Goal: Register for event/course

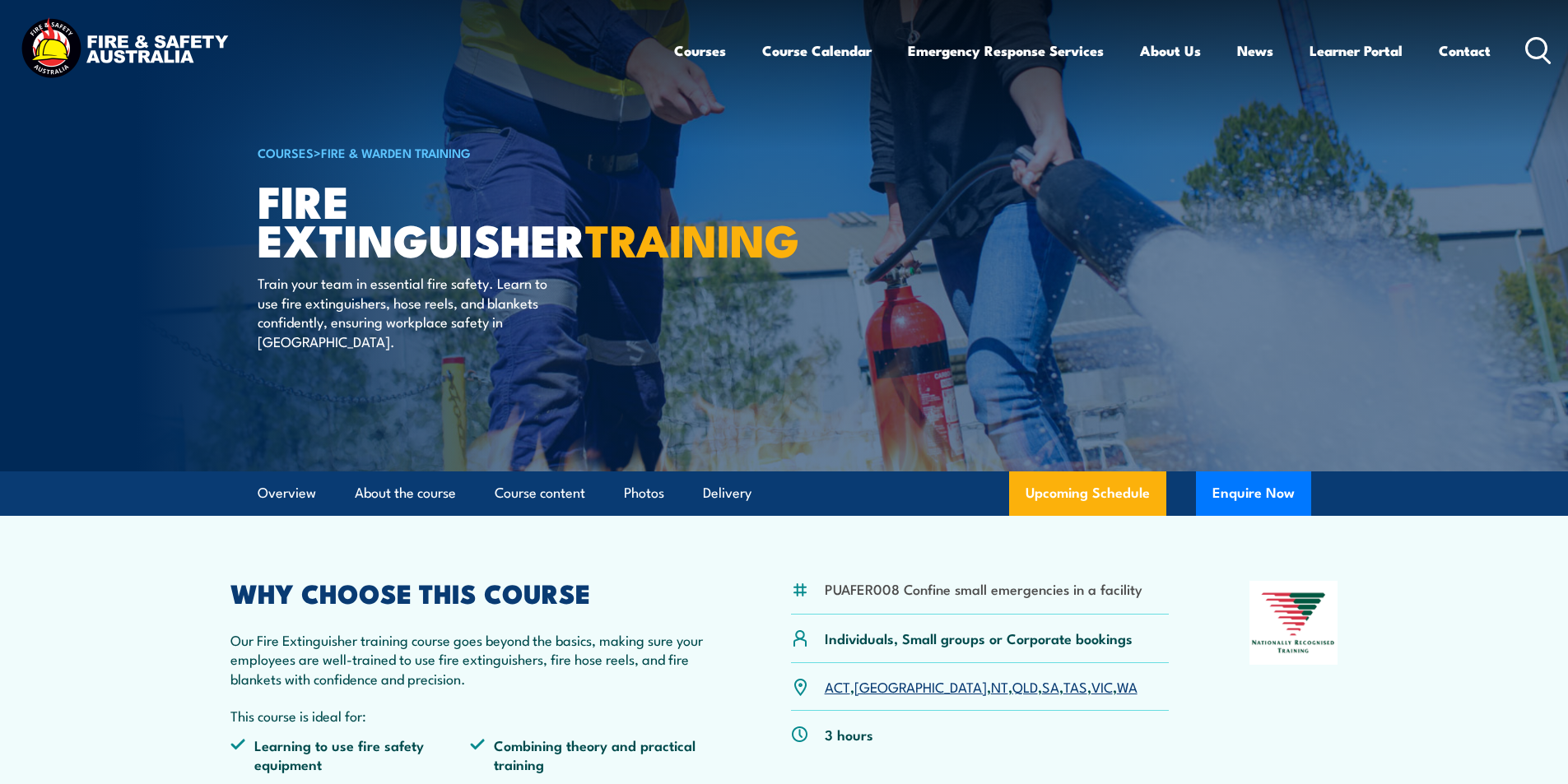
click at [1063, 689] on link "TAS" at bounding box center [1074, 686] width 24 height 20
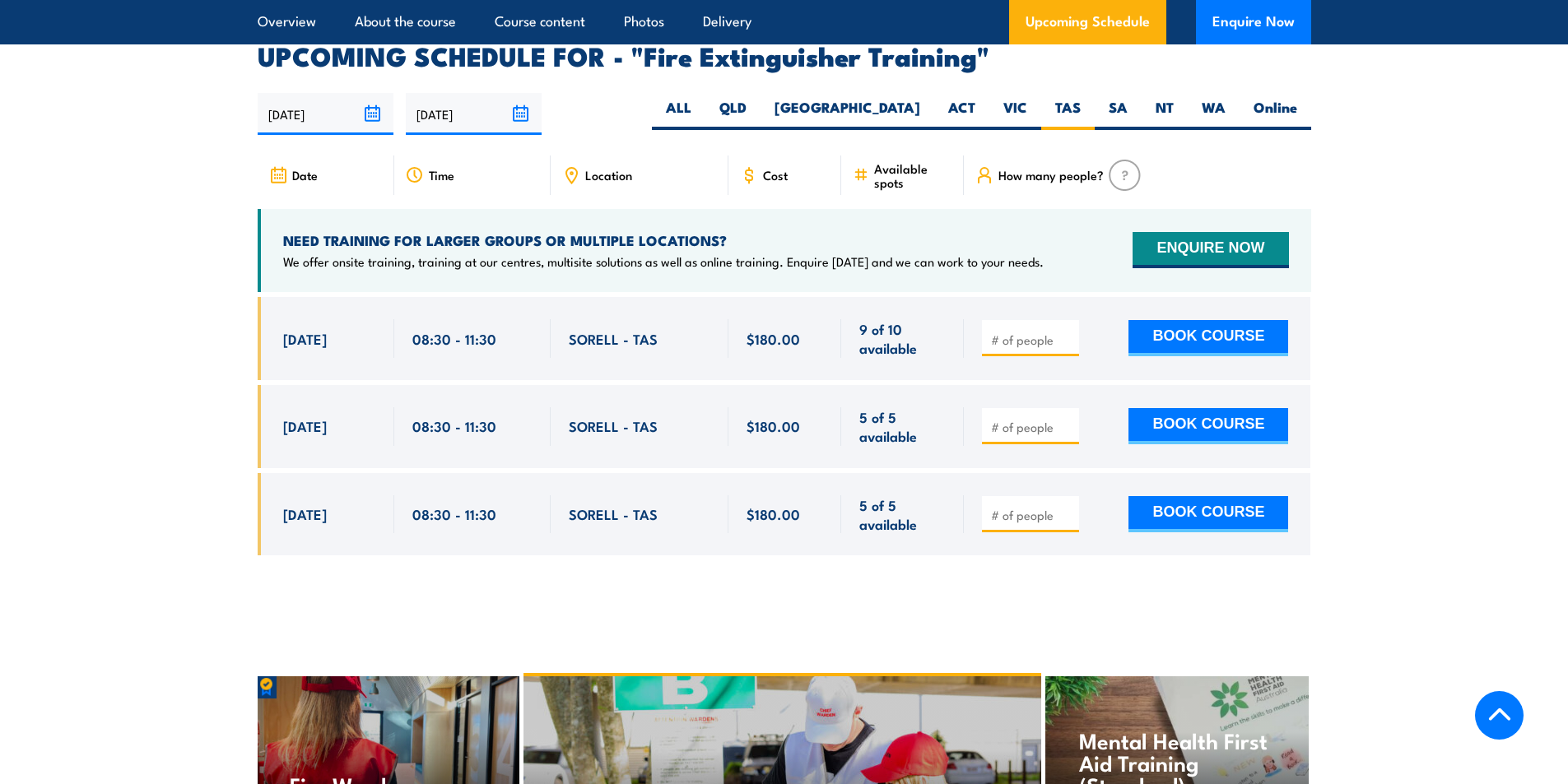
scroll to position [2760, 0]
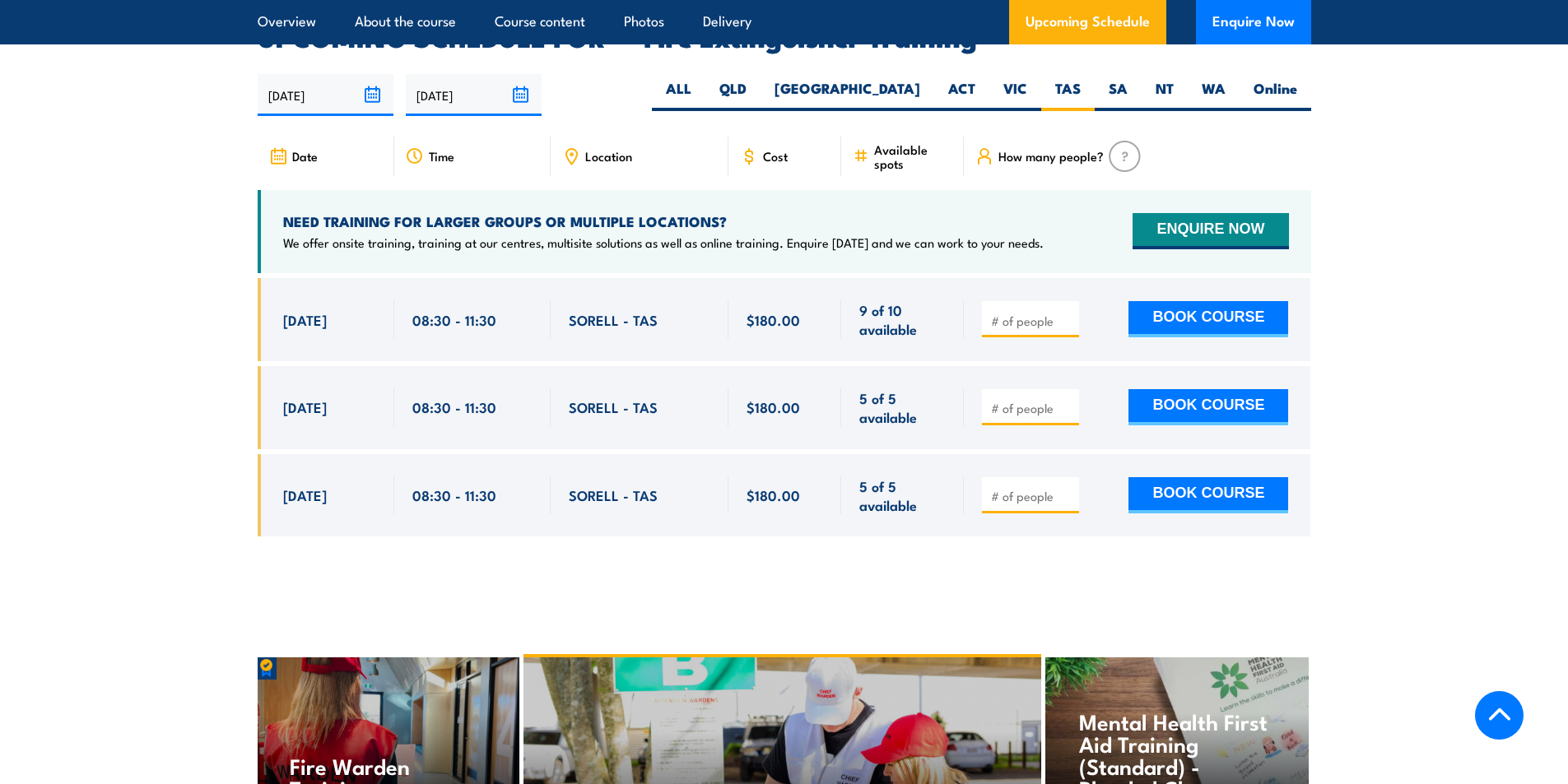
click at [1121, 141] on img at bounding box center [1124, 156] width 32 height 31
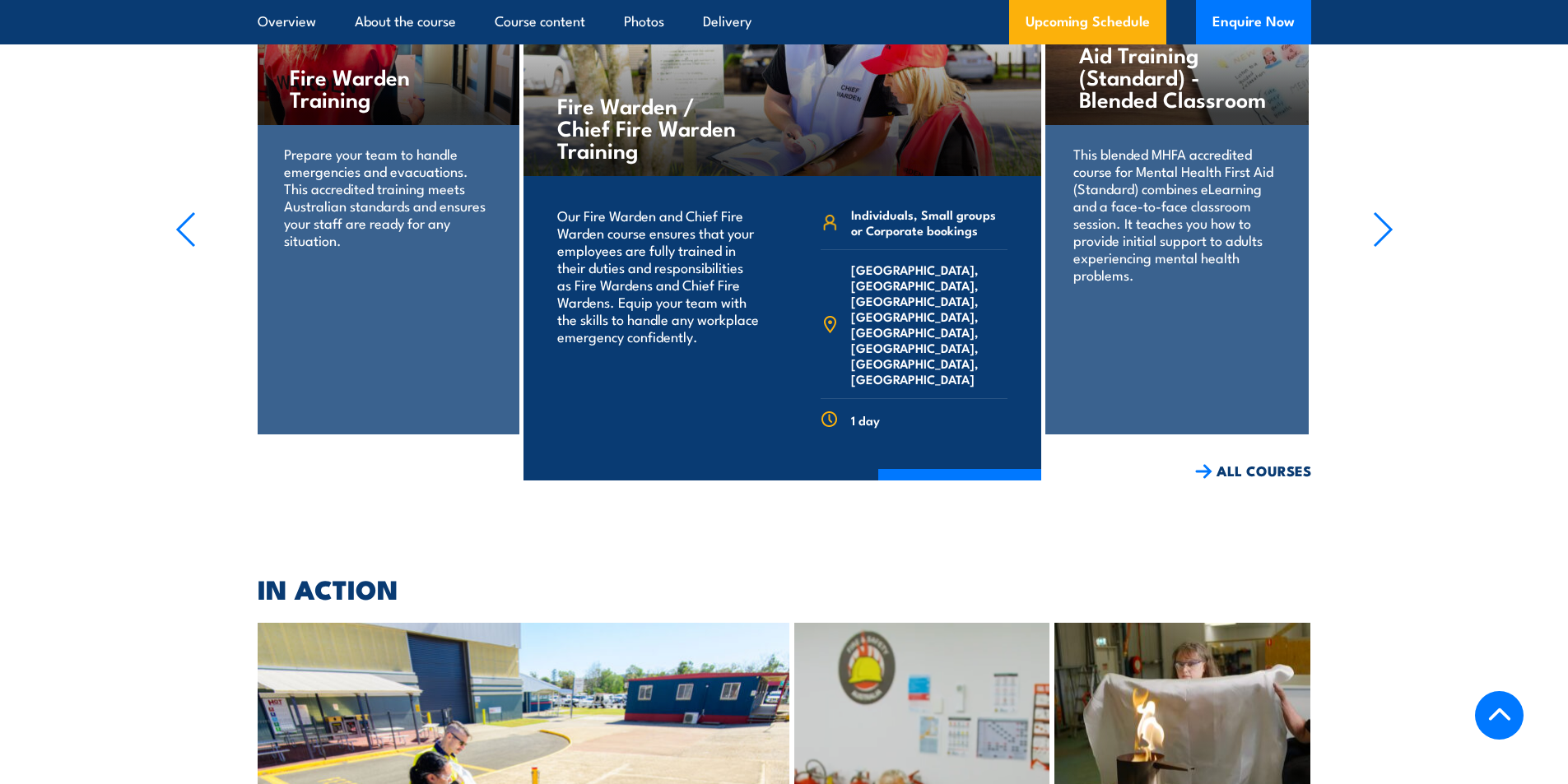
scroll to position [3325, 0]
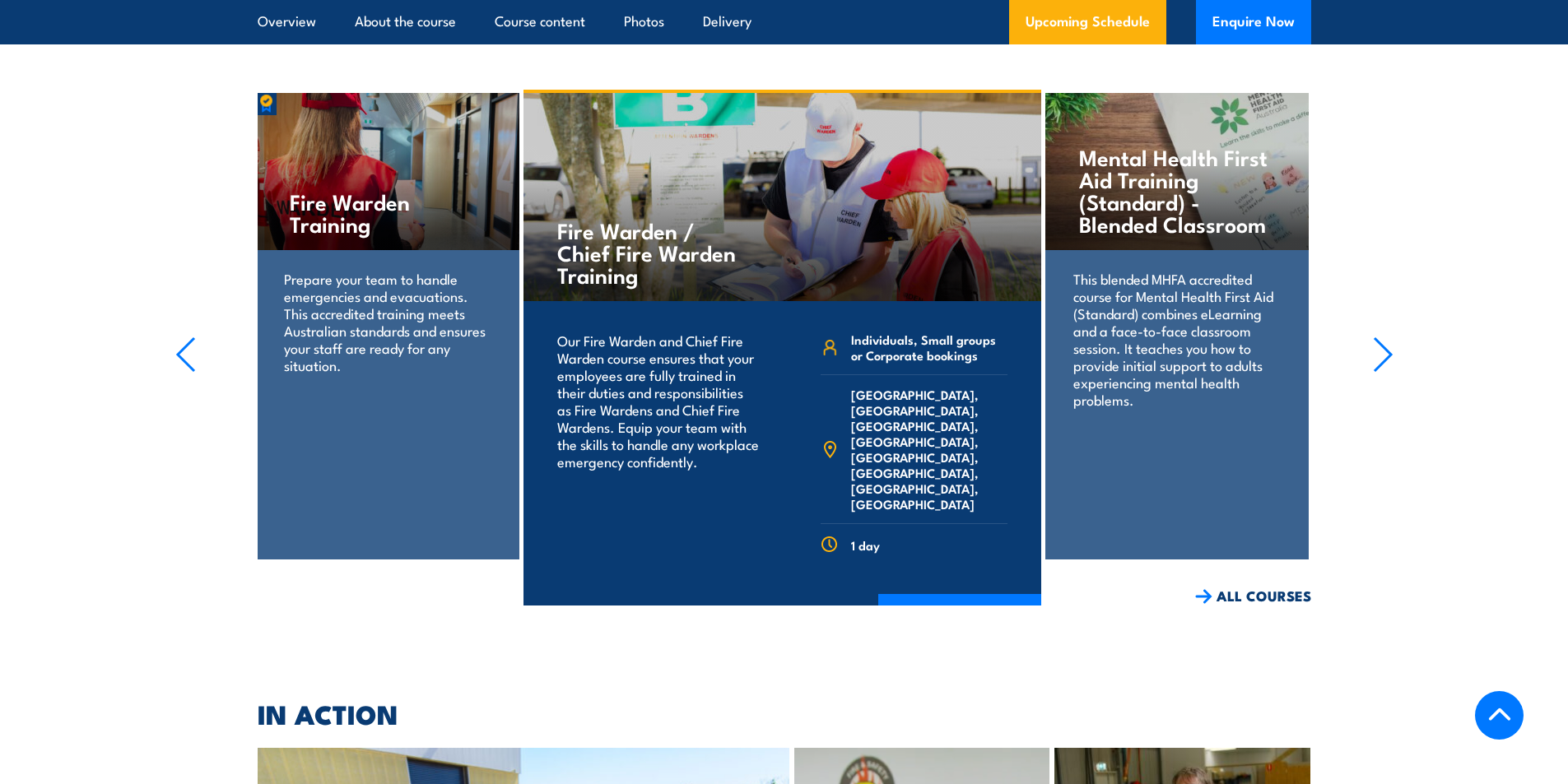
click at [181, 337] on icon "button" at bounding box center [185, 355] width 21 height 36
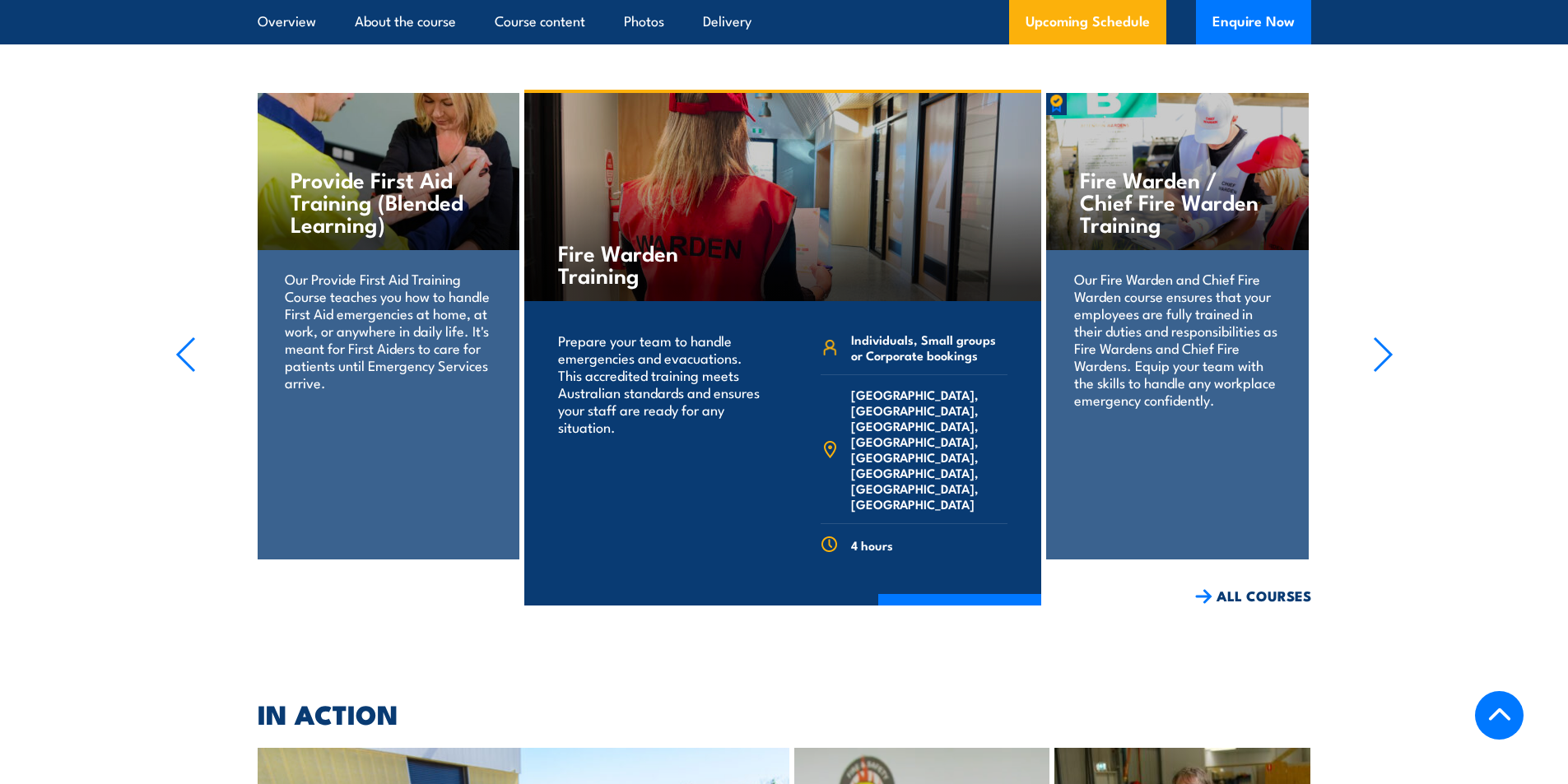
click at [181, 337] on icon "button" at bounding box center [185, 355] width 21 height 36
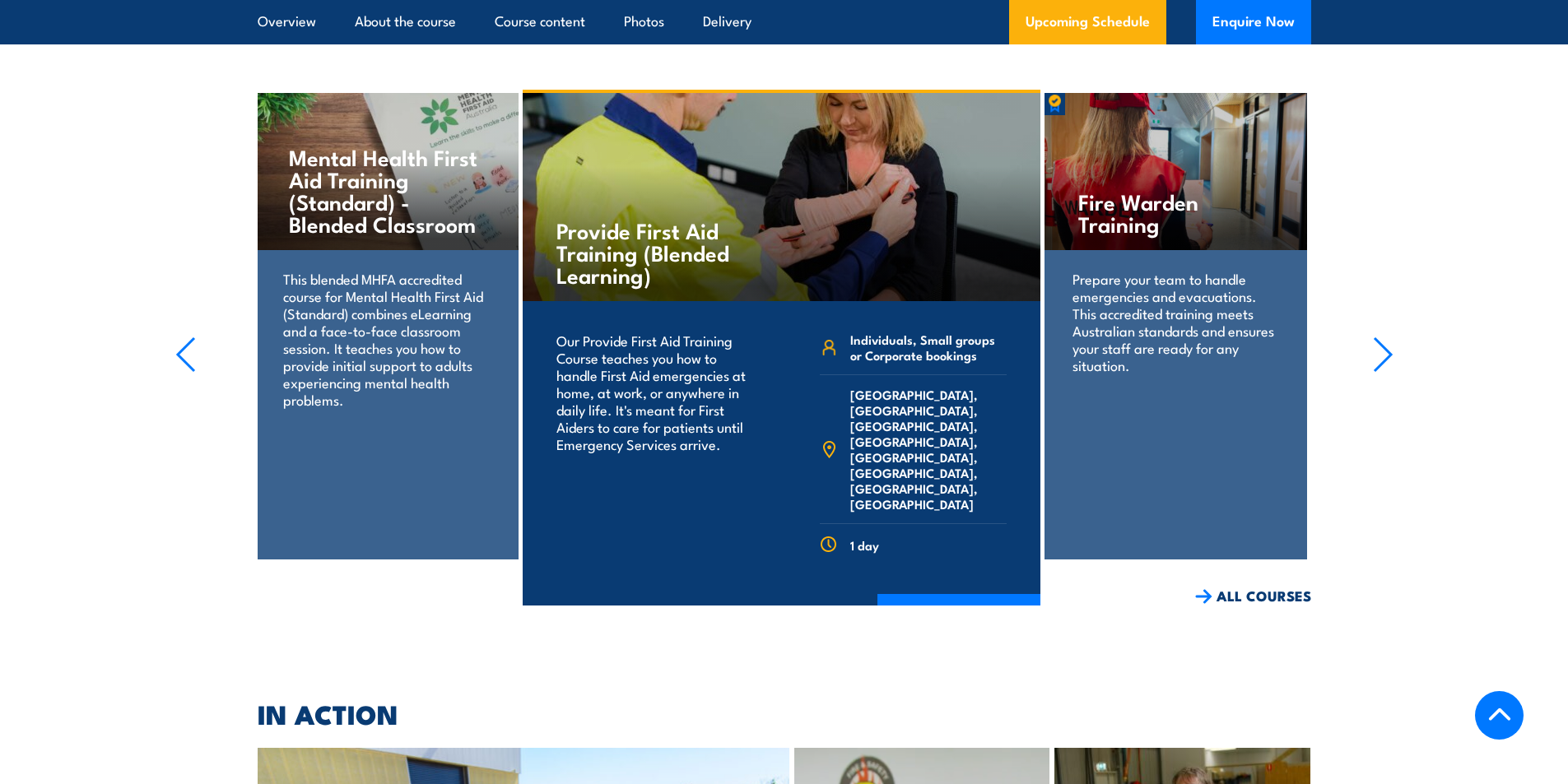
click at [182, 337] on icon "button" at bounding box center [185, 355] width 21 height 36
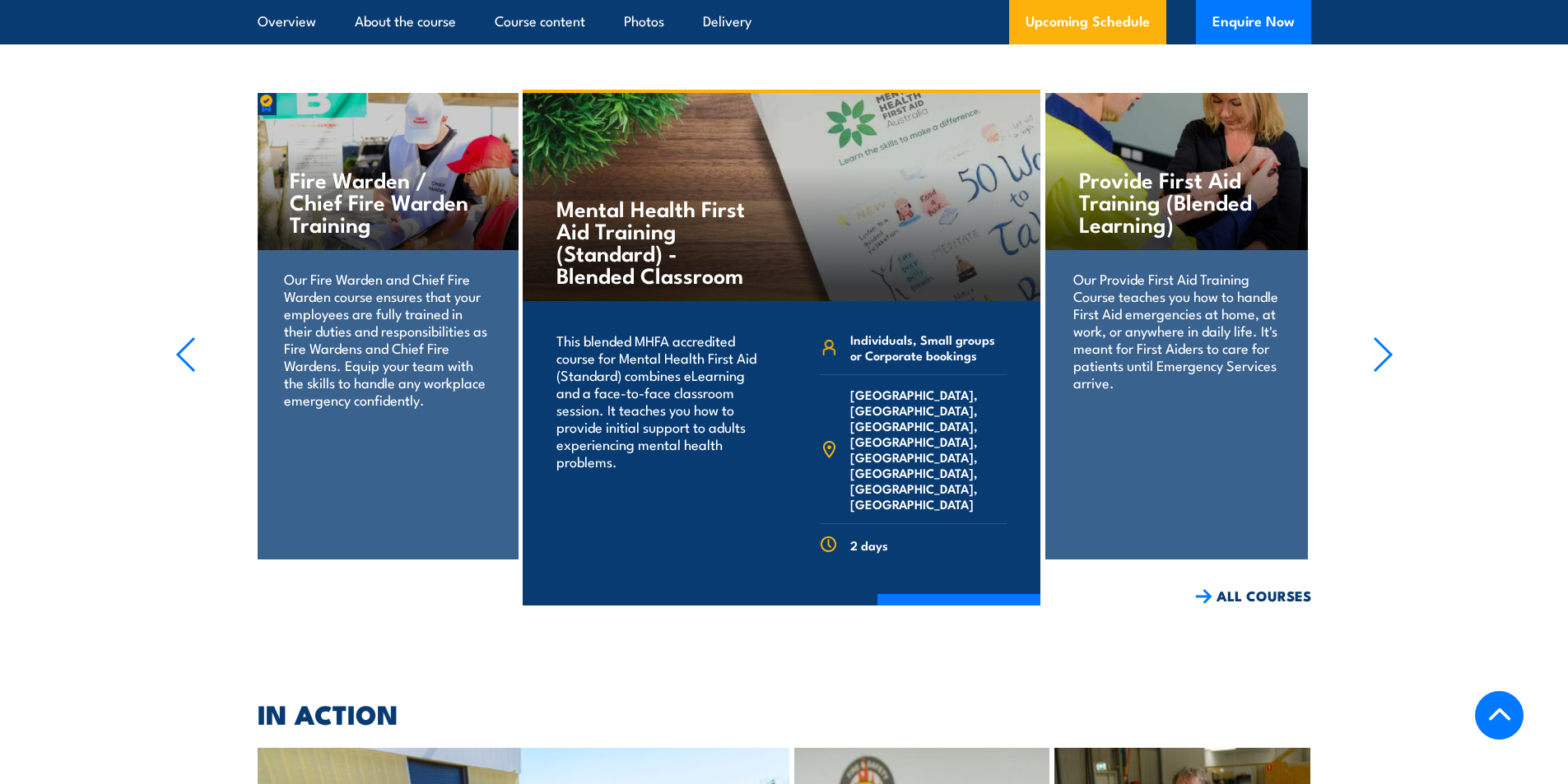
click at [179, 338] on icon "button" at bounding box center [186, 355] width 16 height 33
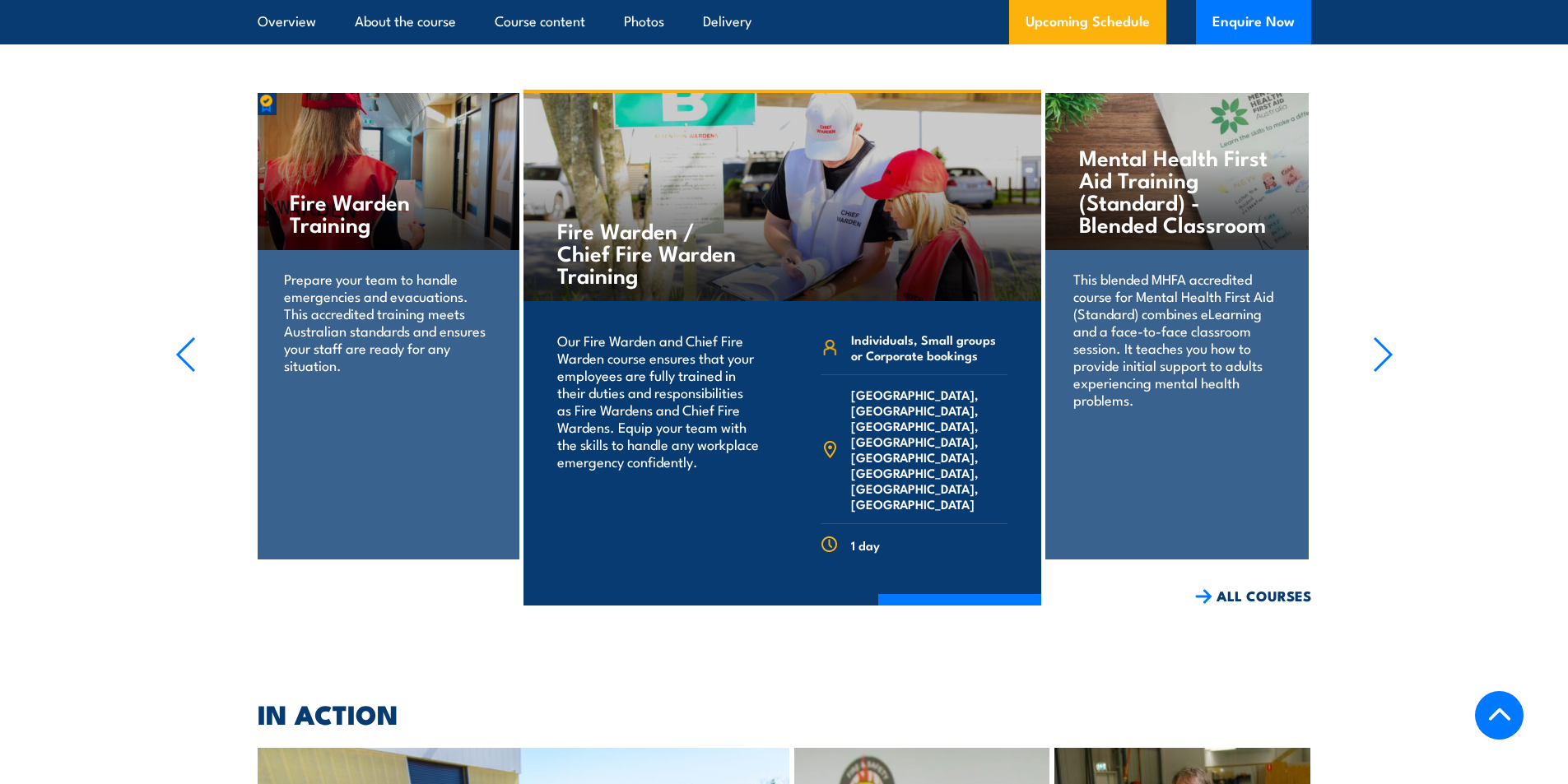
click at [171, 334] on section "Mental Health First Aid Training (Standard) - Blended Classroom This blended MH…" at bounding box center [784, 348] width 1568 height 516
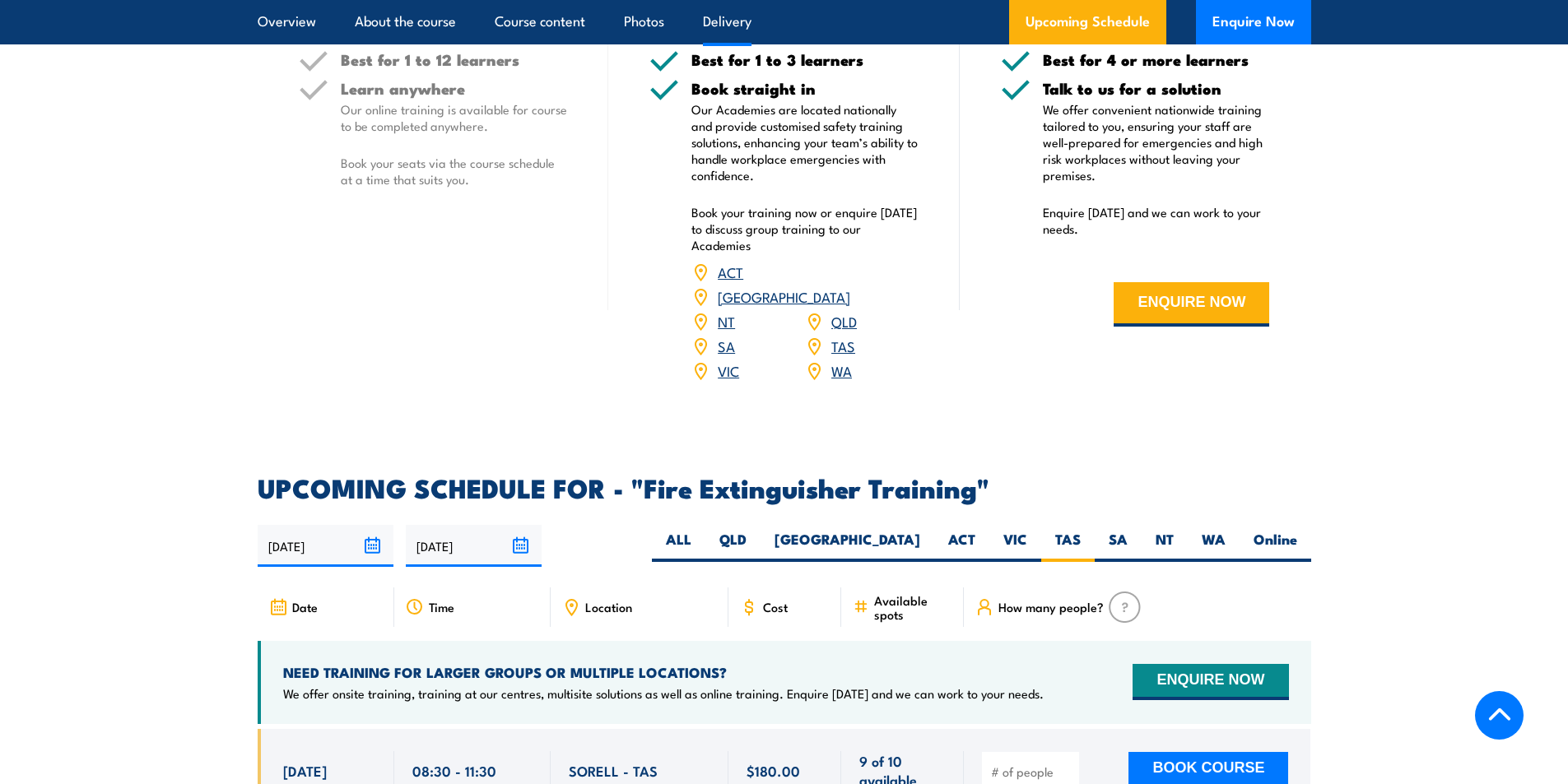
scroll to position [2009, 0]
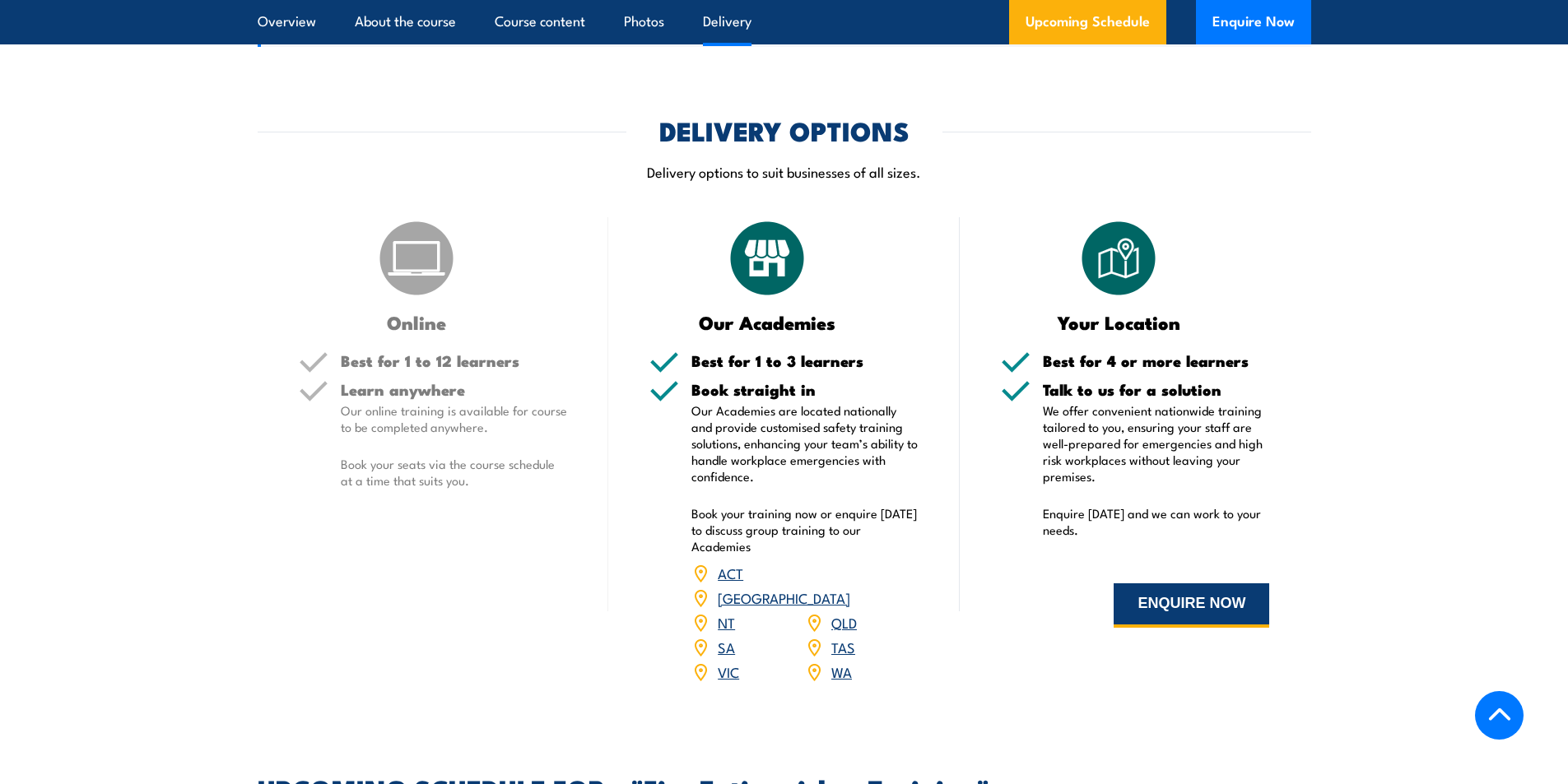
click at [1168, 595] on button "ENQUIRE NOW" at bounding box center [1191, 605] width 156 height 44
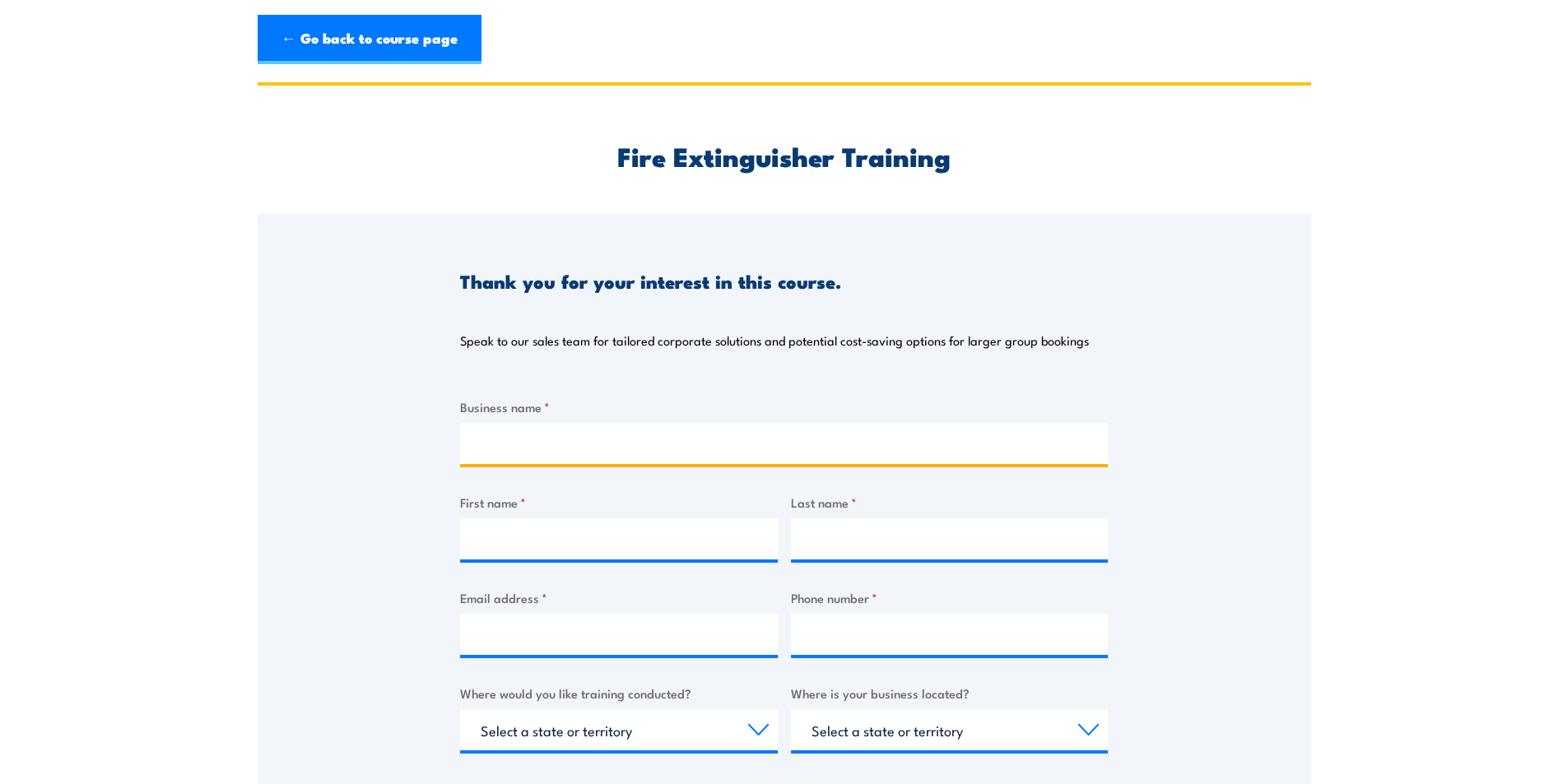
click at [485, 444] on input "Business name *" at bounding box center [784, 443] width 648 height 41
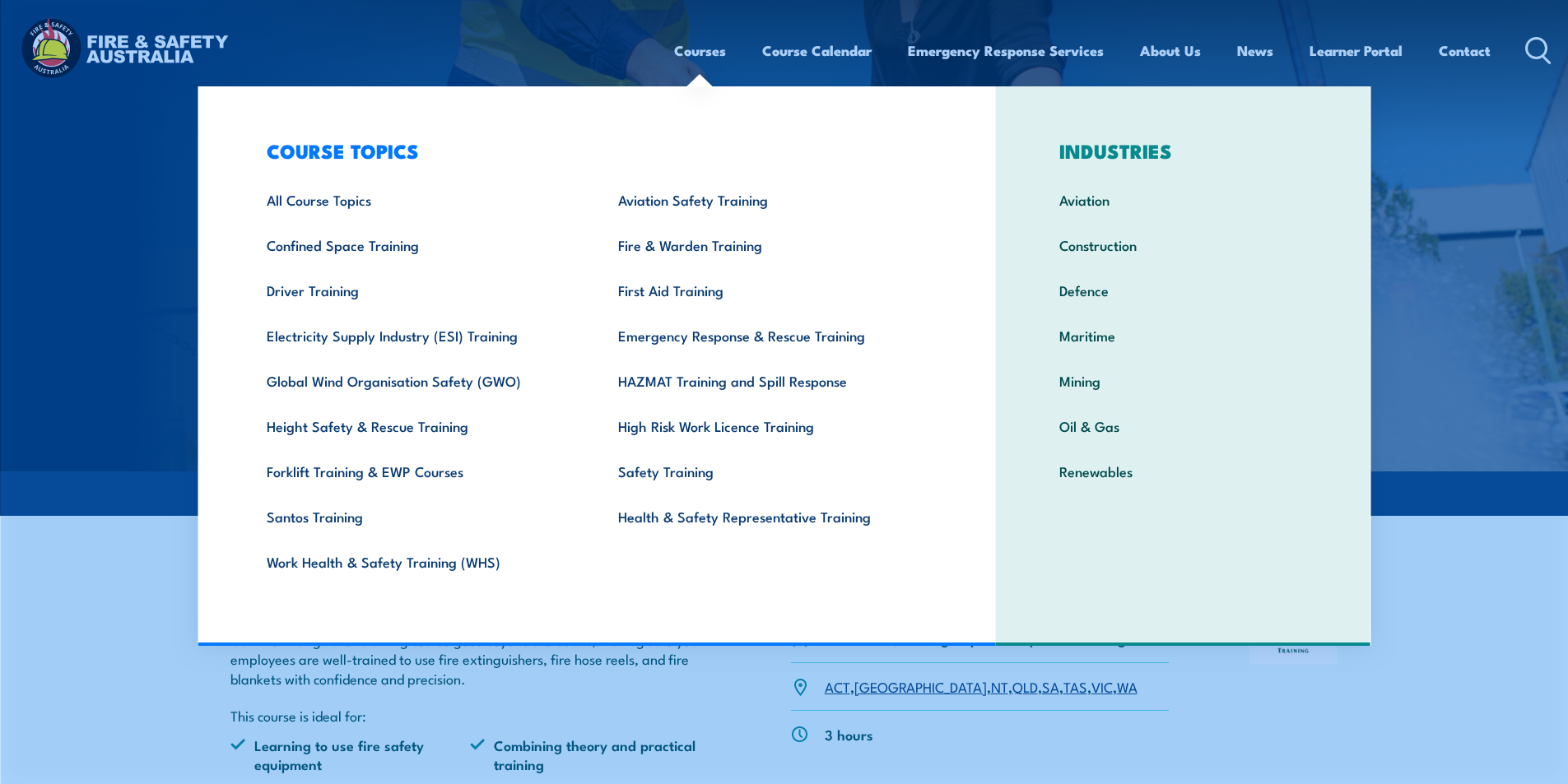
click at [704, 54] on link "Courses" at bounding box center [700, 50] width 52 height 44
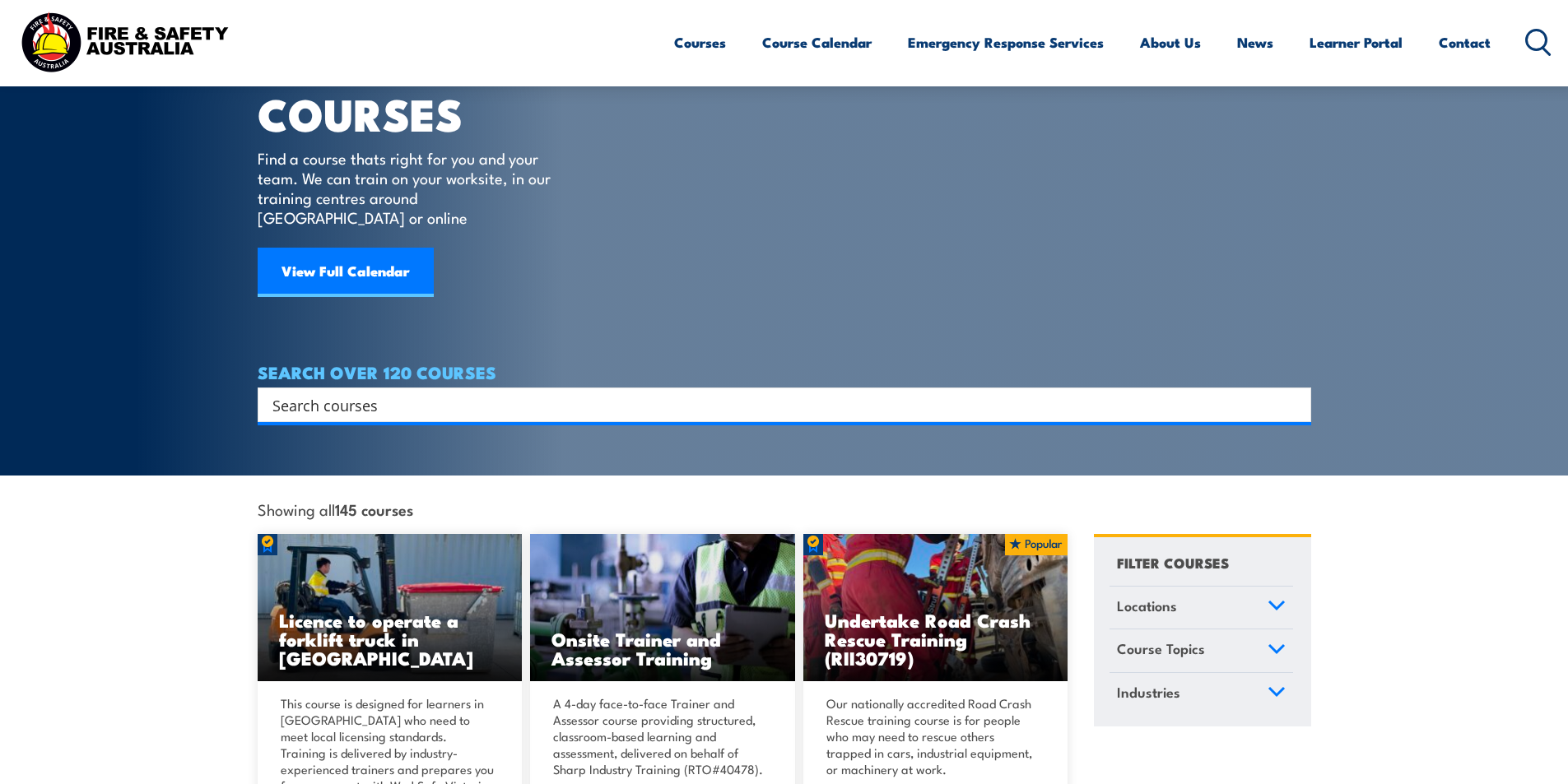
scroll to position [165, 0]
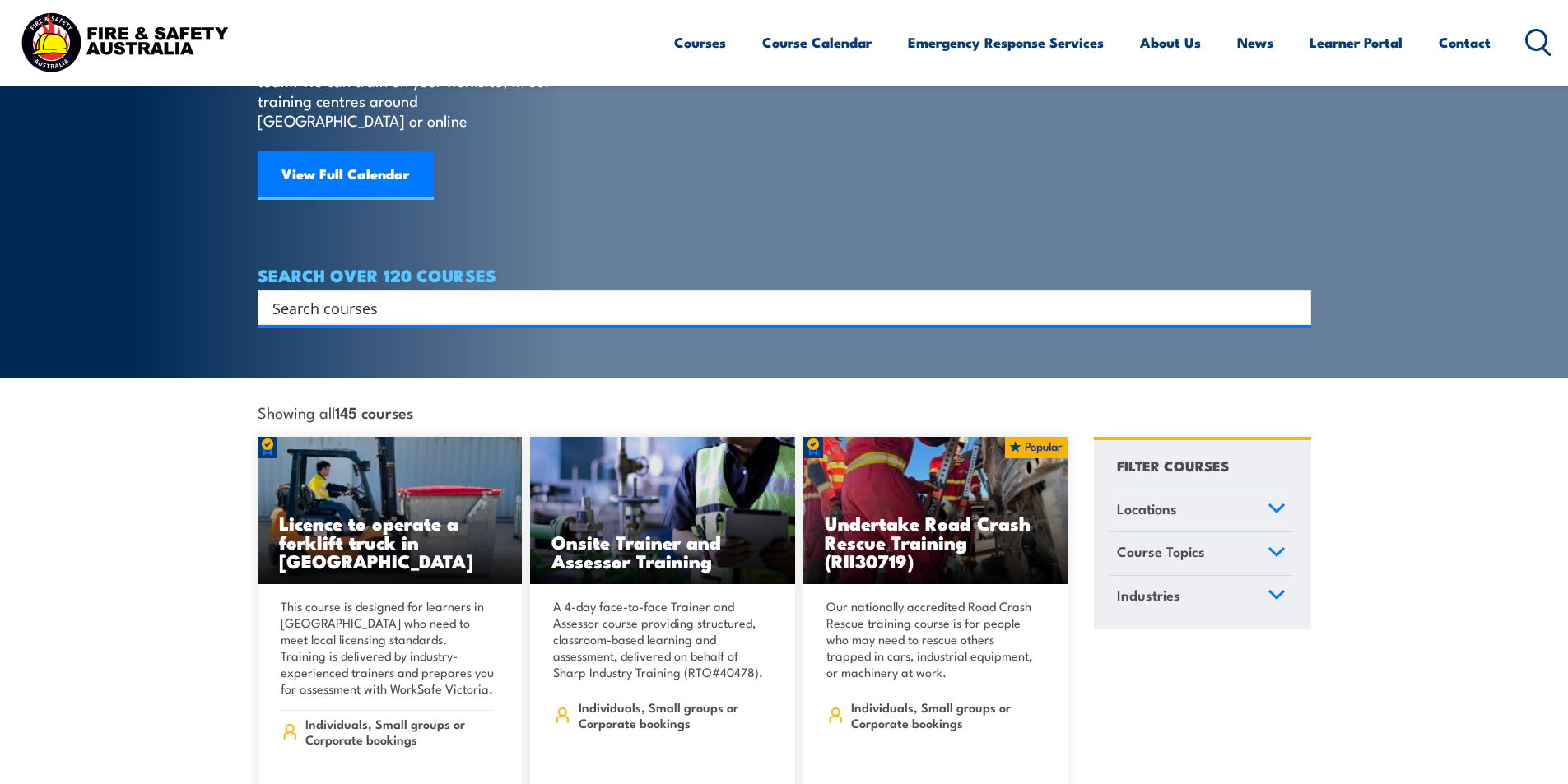
click at [1276, 502] on icon at bounding box center [1276, 508] width 18 height 12
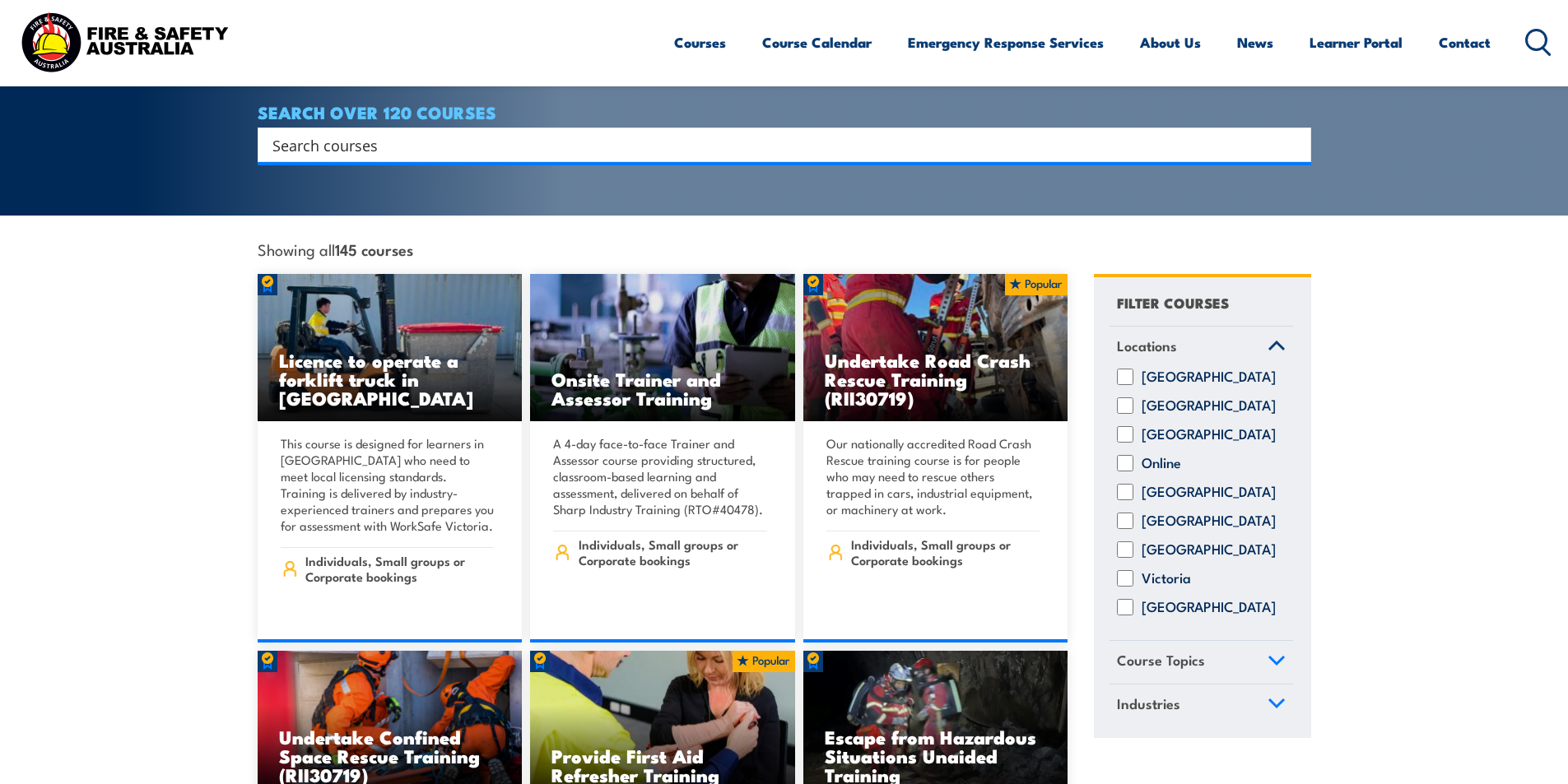
scroll to position [329, 0]
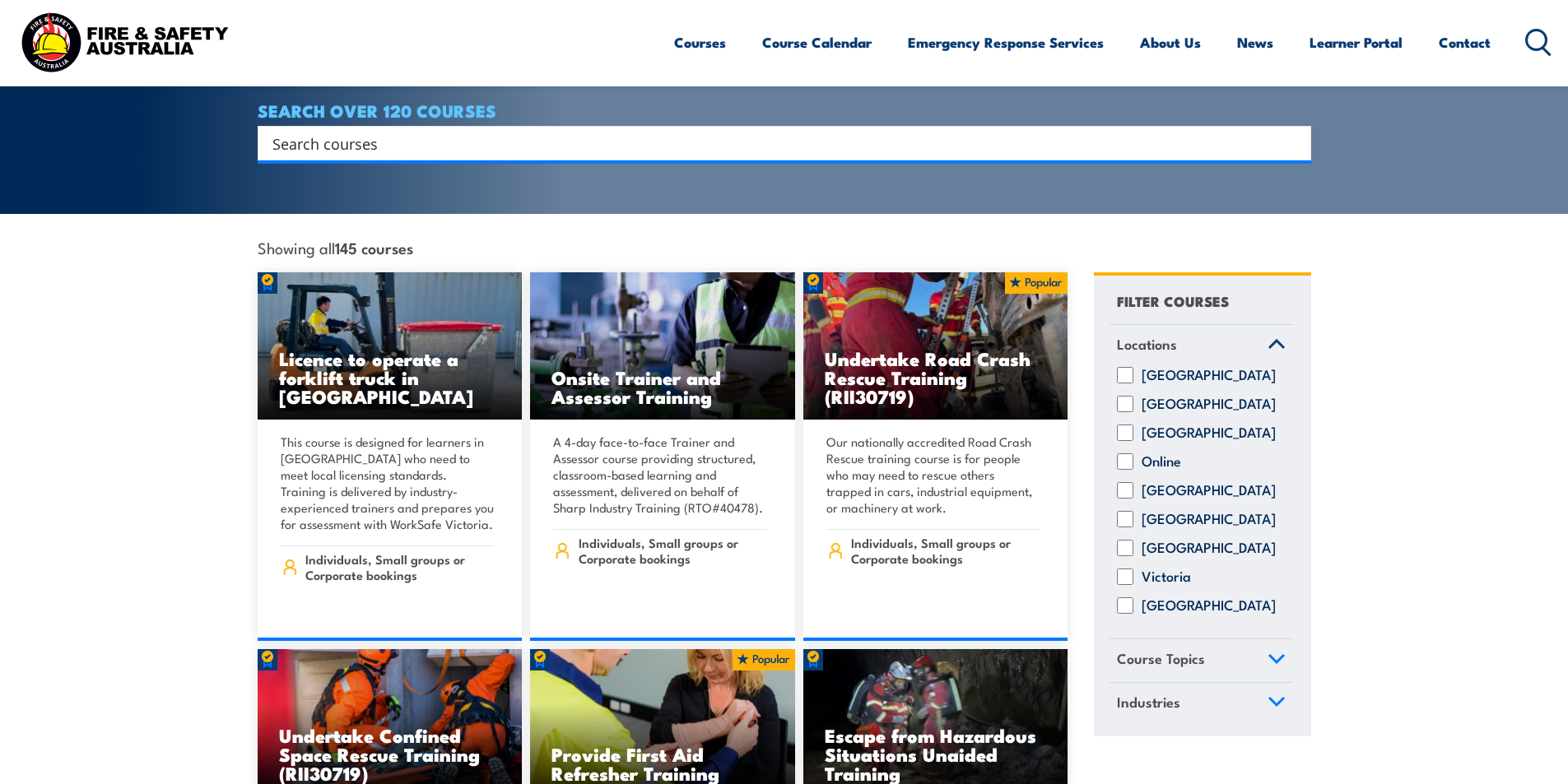
click at [1171, 539] on label "Tasmania" at bounding box center [1208, 548] width 134 height 16
click at [1133, 539] on input "Tasmania" at bounding box center [1125, 548] width 16 height 16
checkbox input "true"
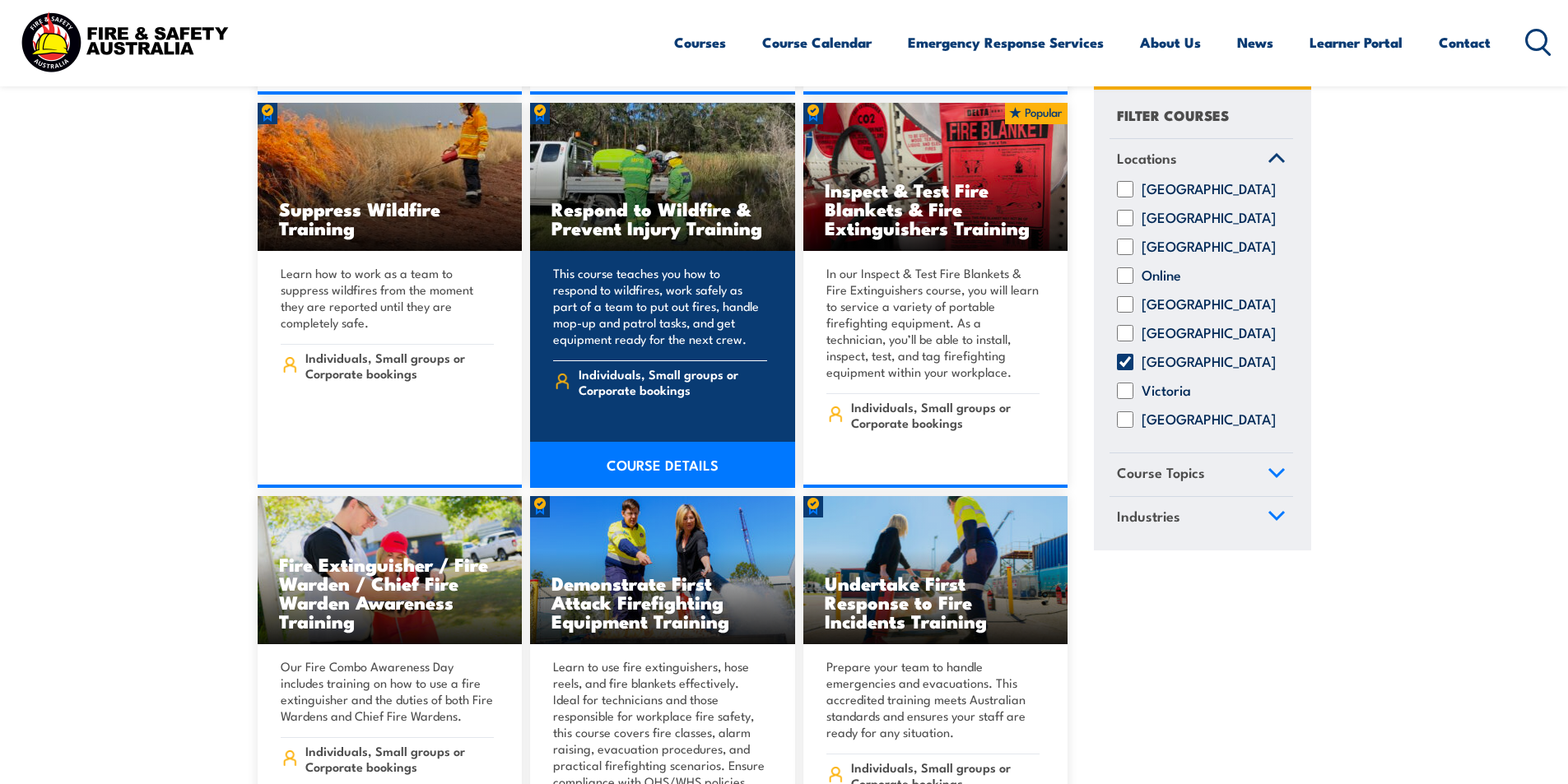
scroll to position [12996, 0]
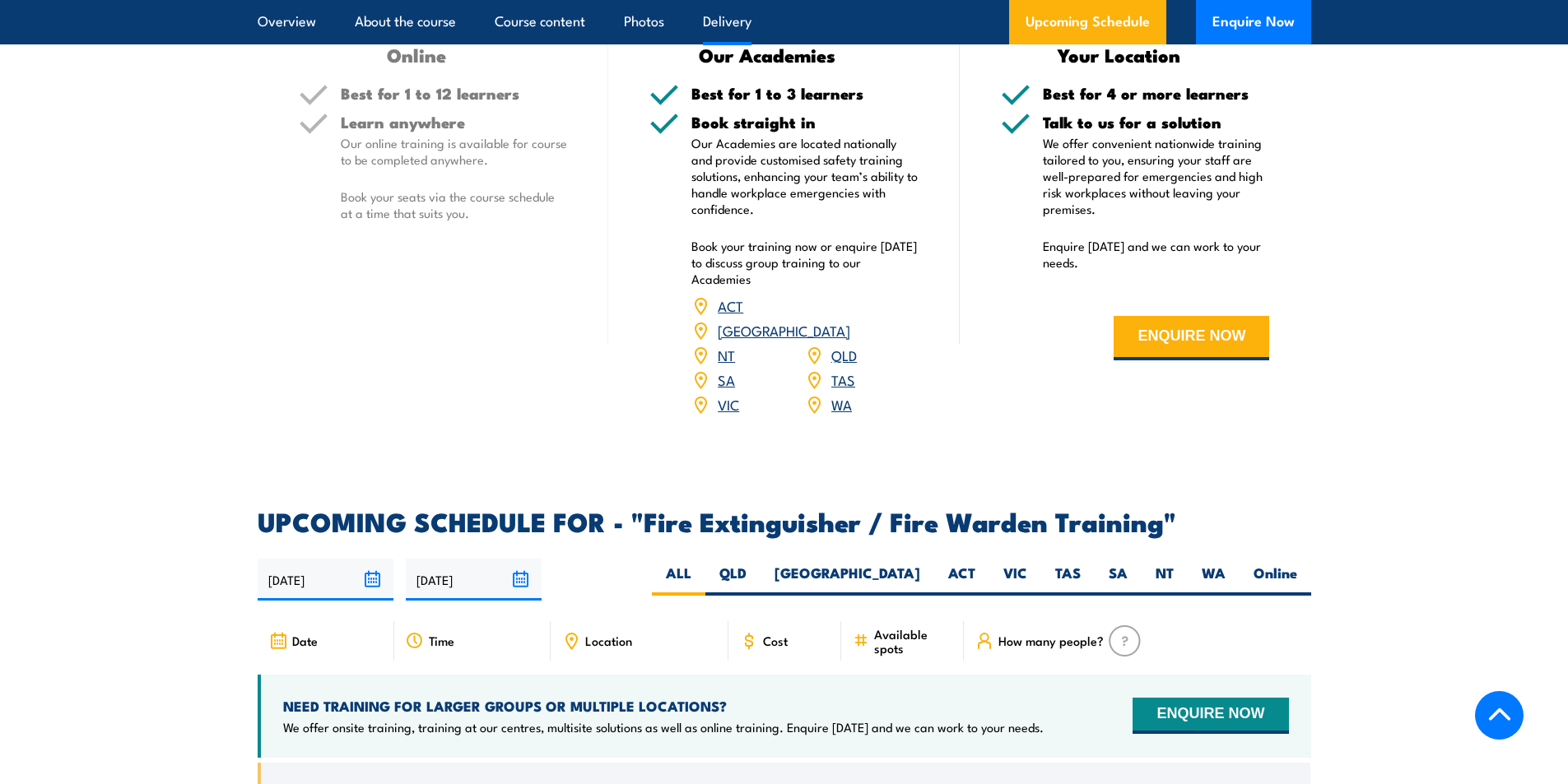
scroll to position [2467, 0]
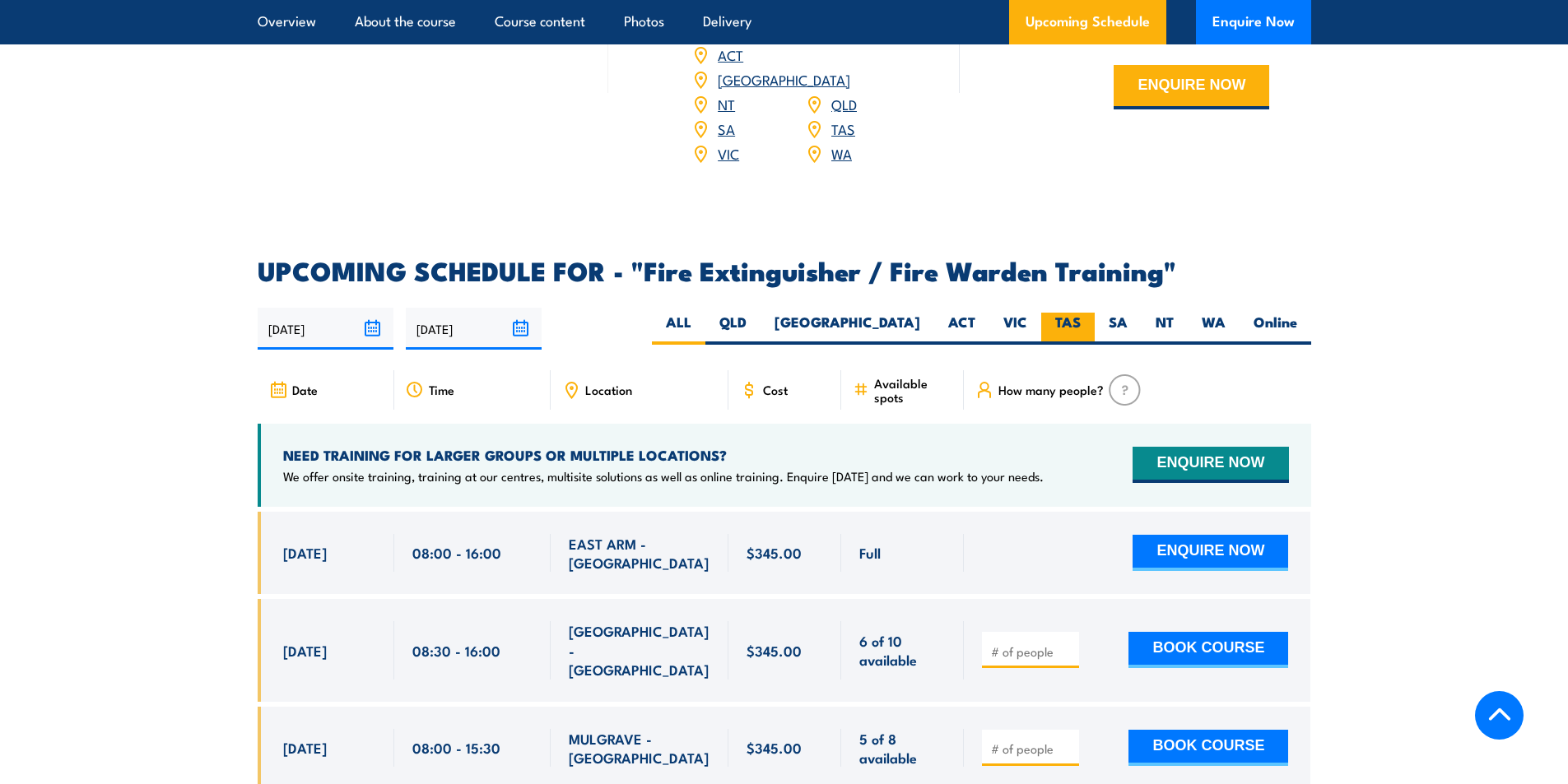
click at [1074, 313] on label "TAS" at bounding box center [1067, 329] width 54 height 32
click at [1080, 313] on input "TAS" at bounding box center [1085, 318] width 11 height 11
radio input "true"
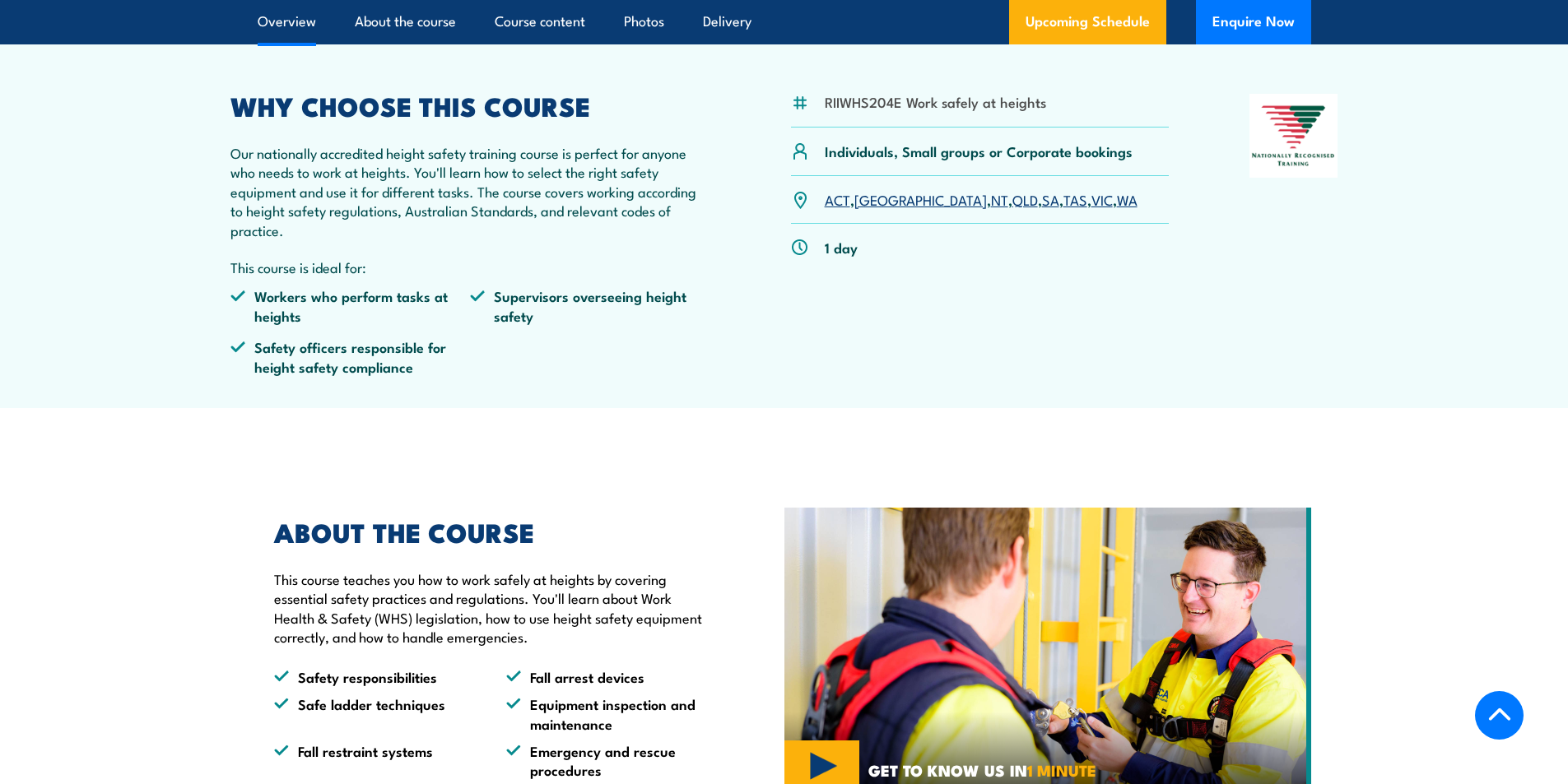
scroll to position [493, 0]
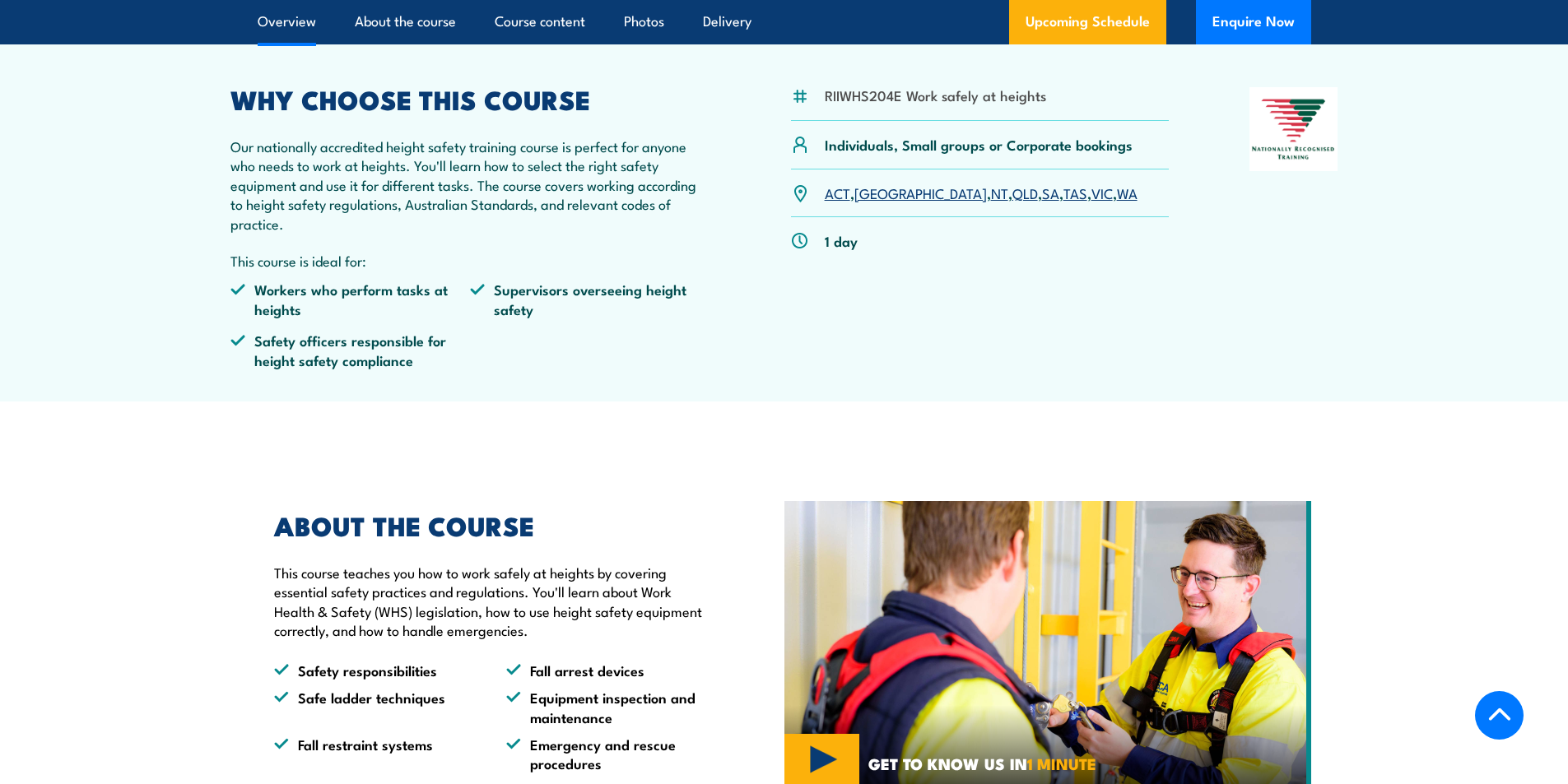
click at [1063, 190] on link "TAS" at bounding box center [1074, 193] width 24 height 20
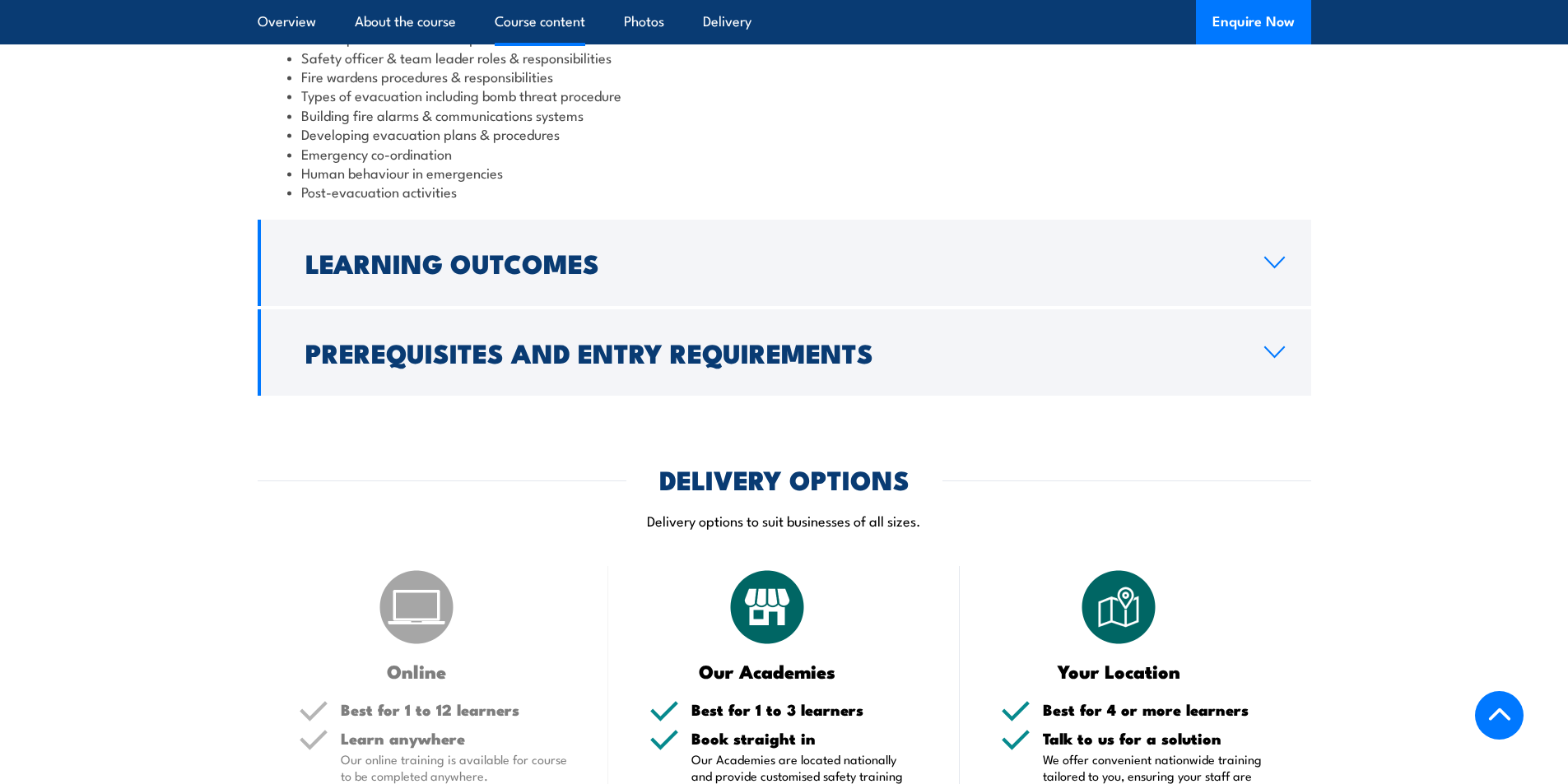
scroll to position [1892, 0]
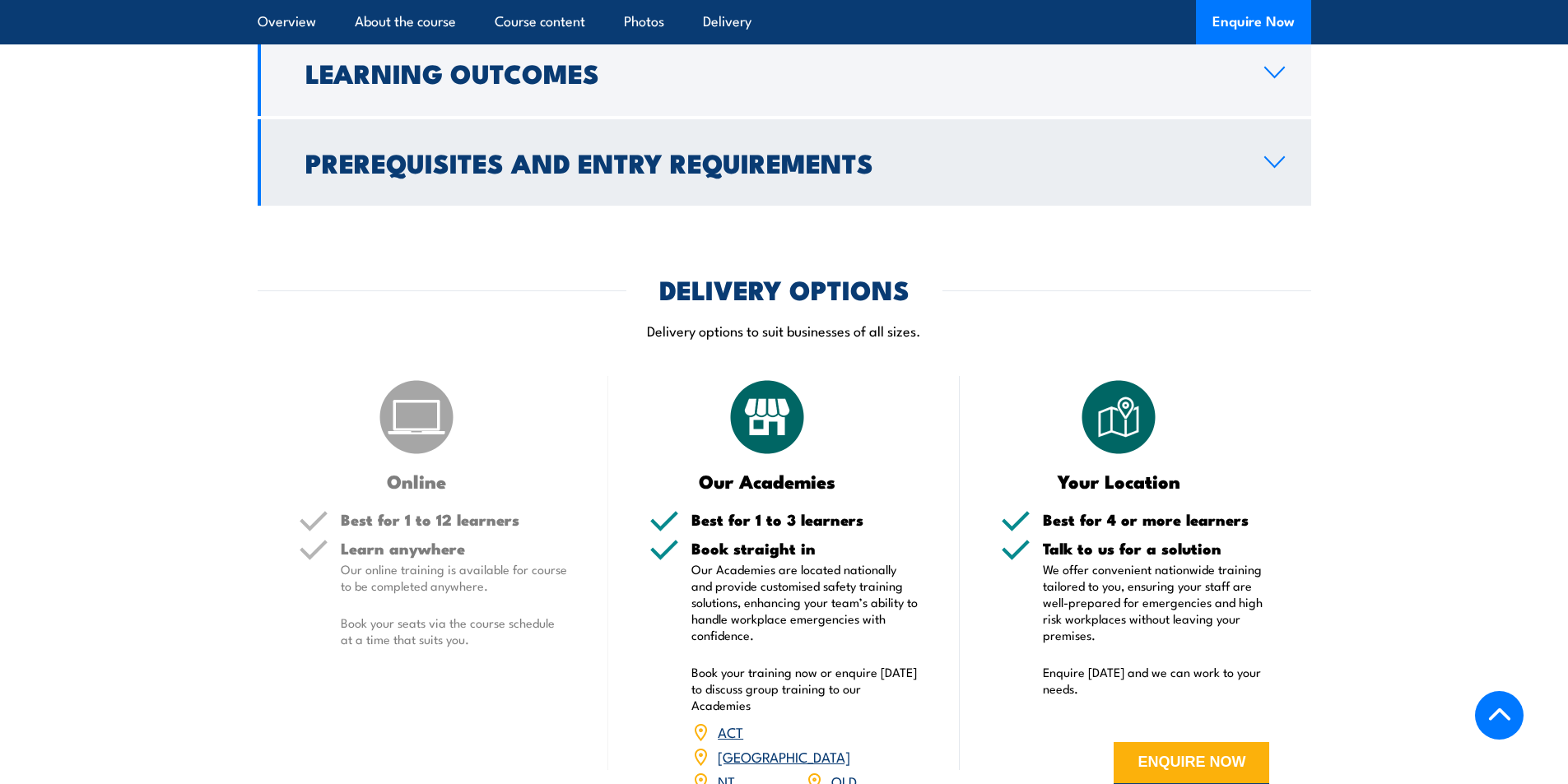
click at [610, 151] on h2 "Prerequisites and Entry Requirements" at bounding box center [772, 162] width 933 height 23
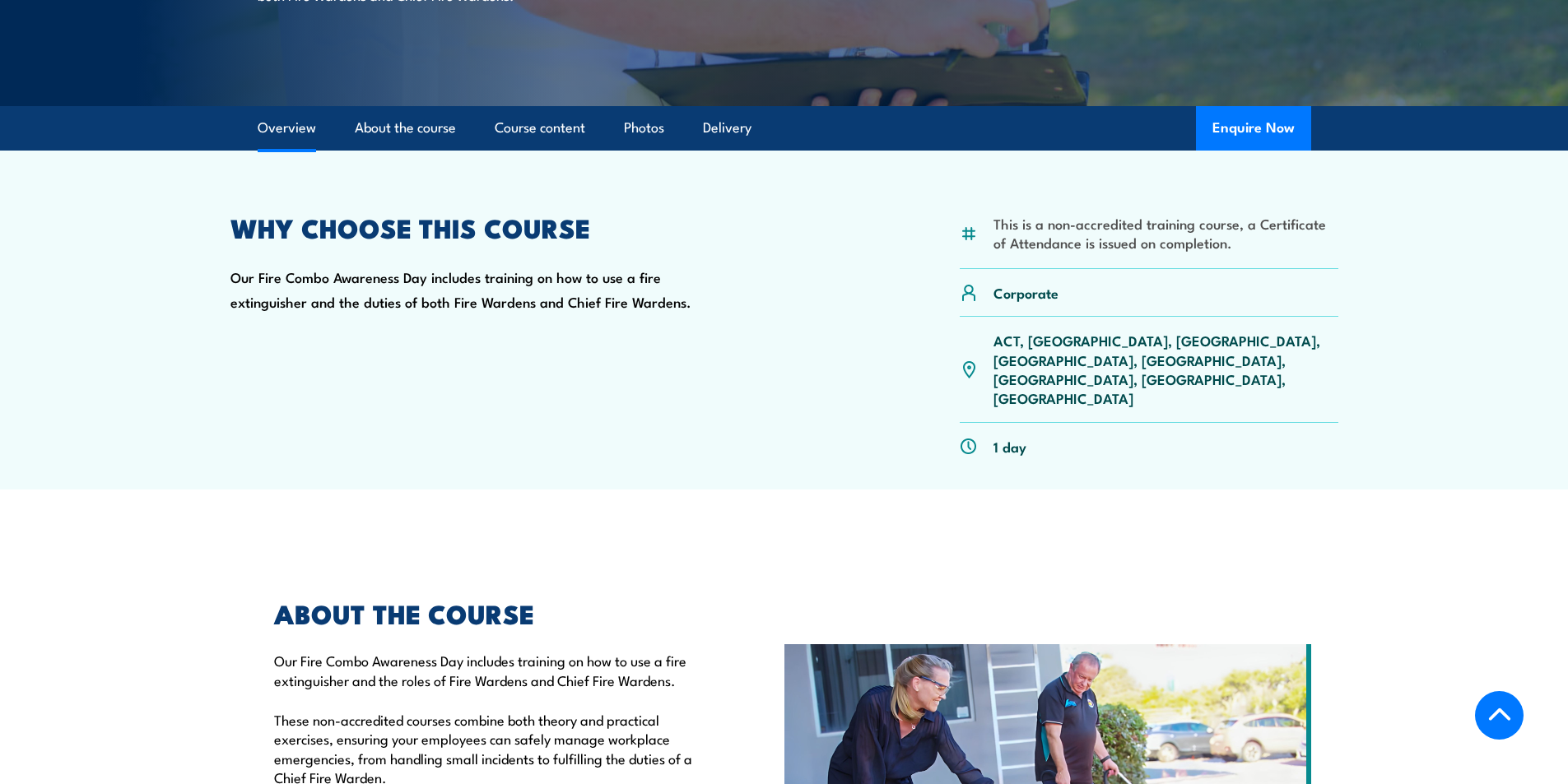
scroll to position [658, 0]
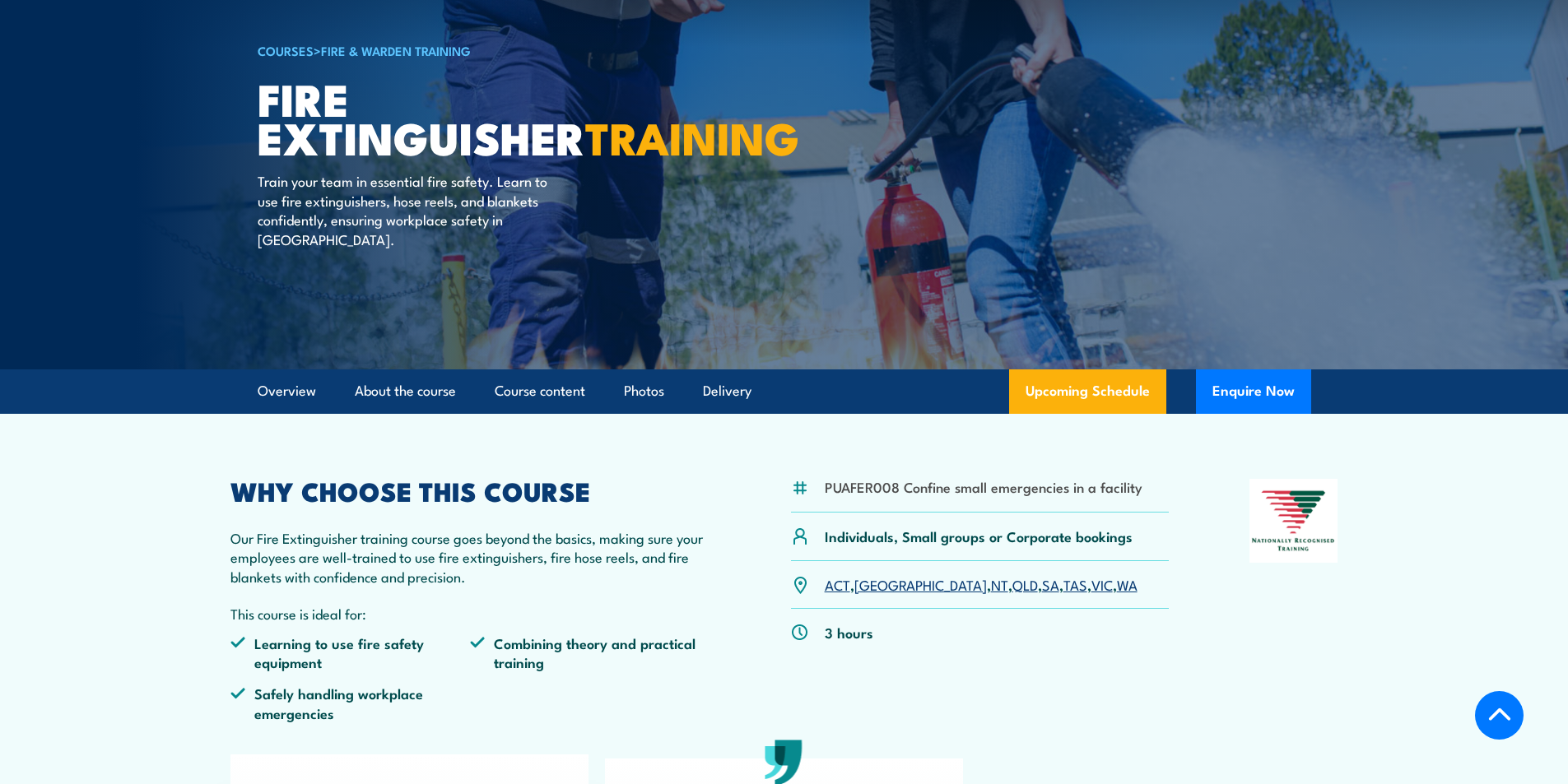
scroll to position [329, 0]
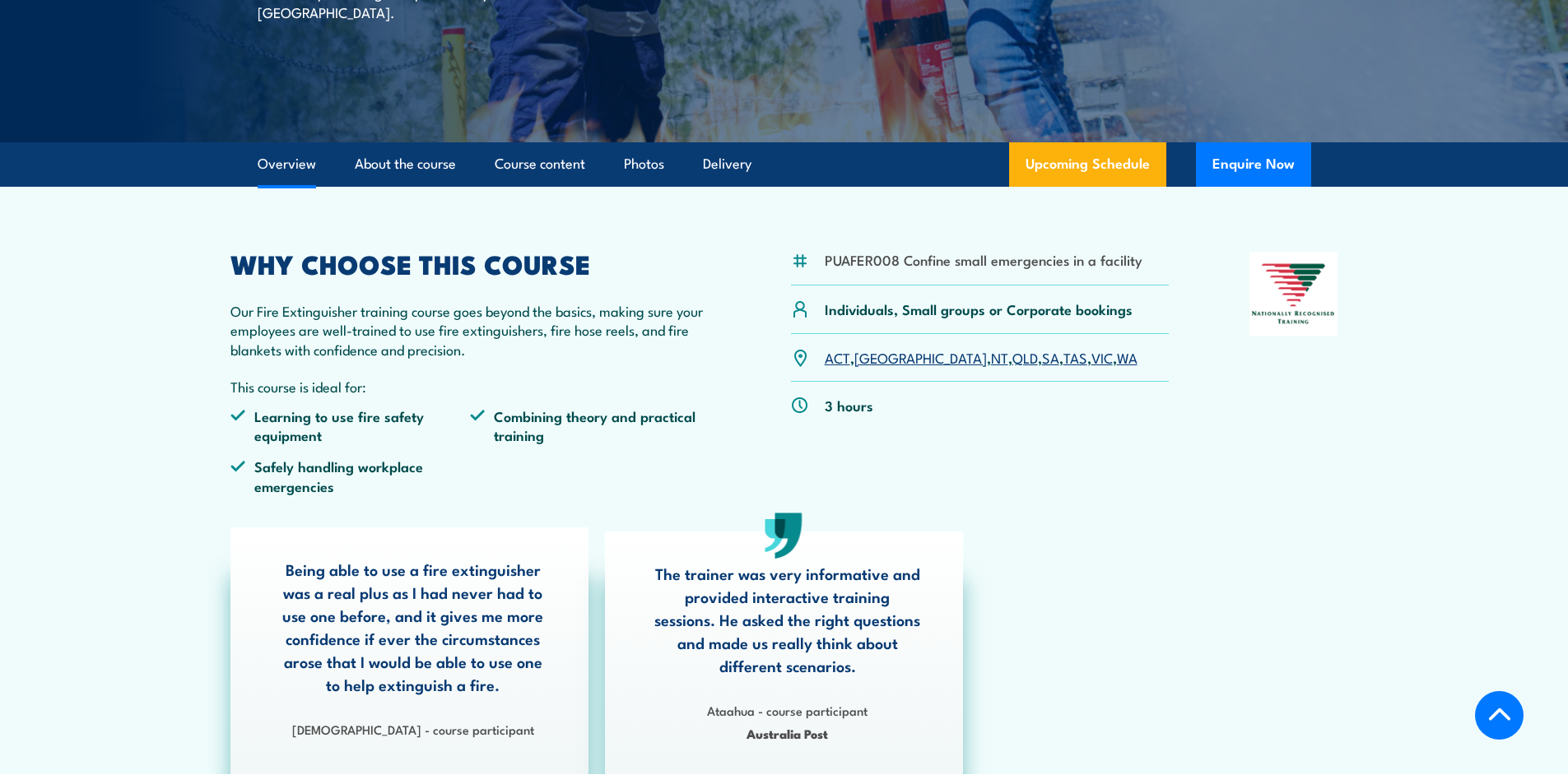
click at [1063, 357] on link "TAS" at bounding box center [1074, 357] width 24 height 20
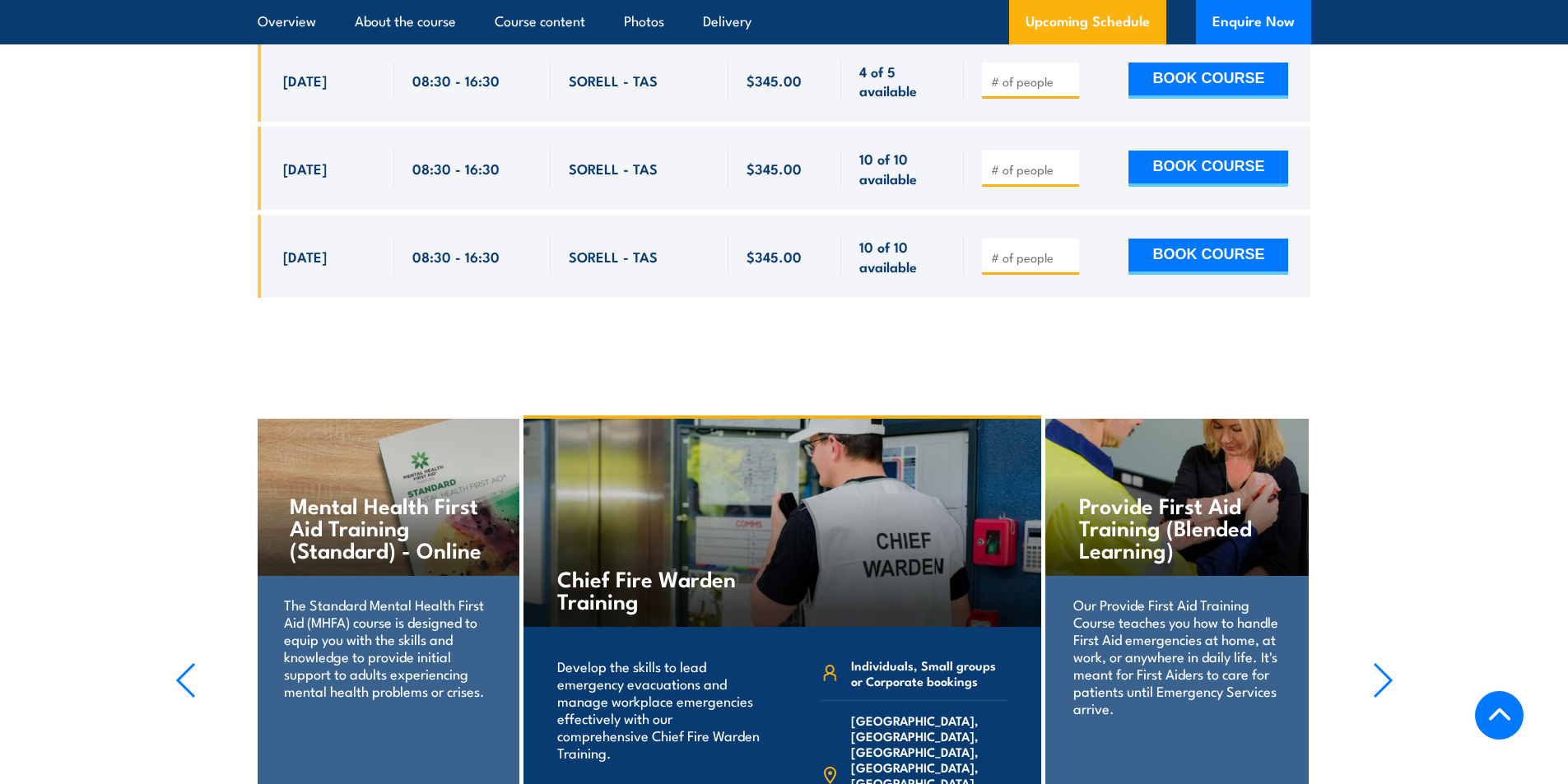
scroll to position [3031, 0]
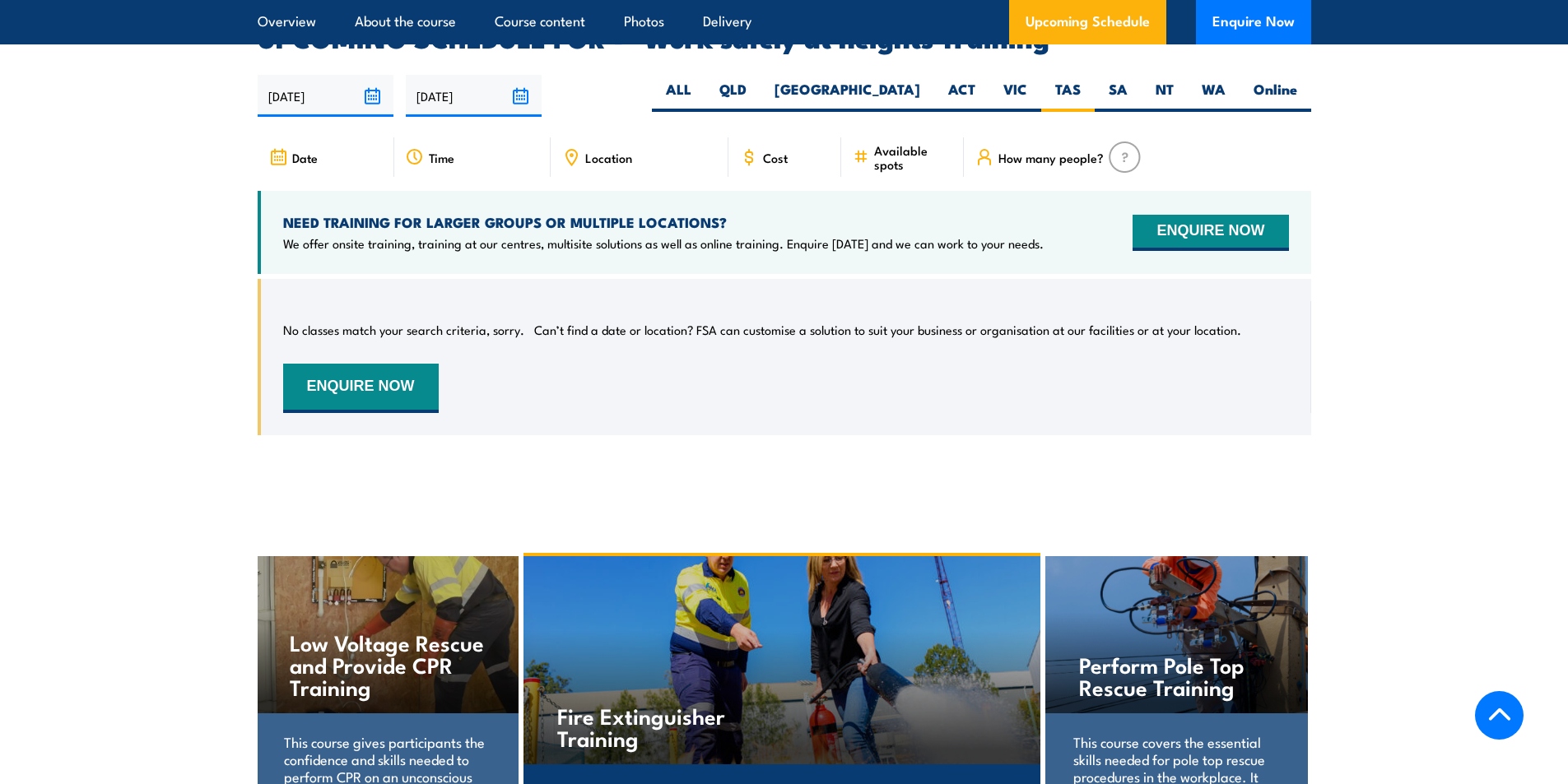
scroll to position [2617, 0]
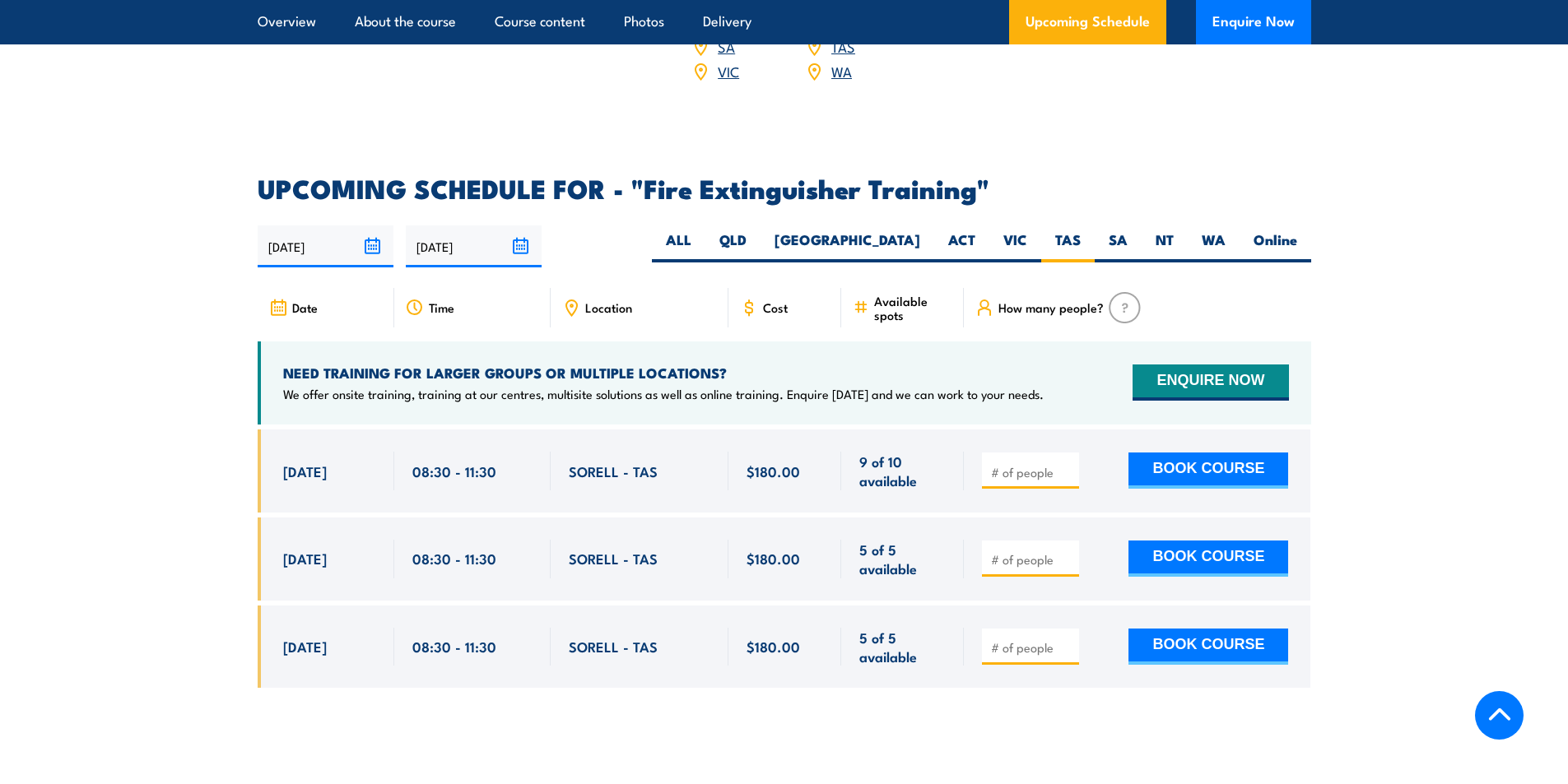
scroll to position [2596, 0]
